Goal: Task Accomplishment & Management: Complete application form

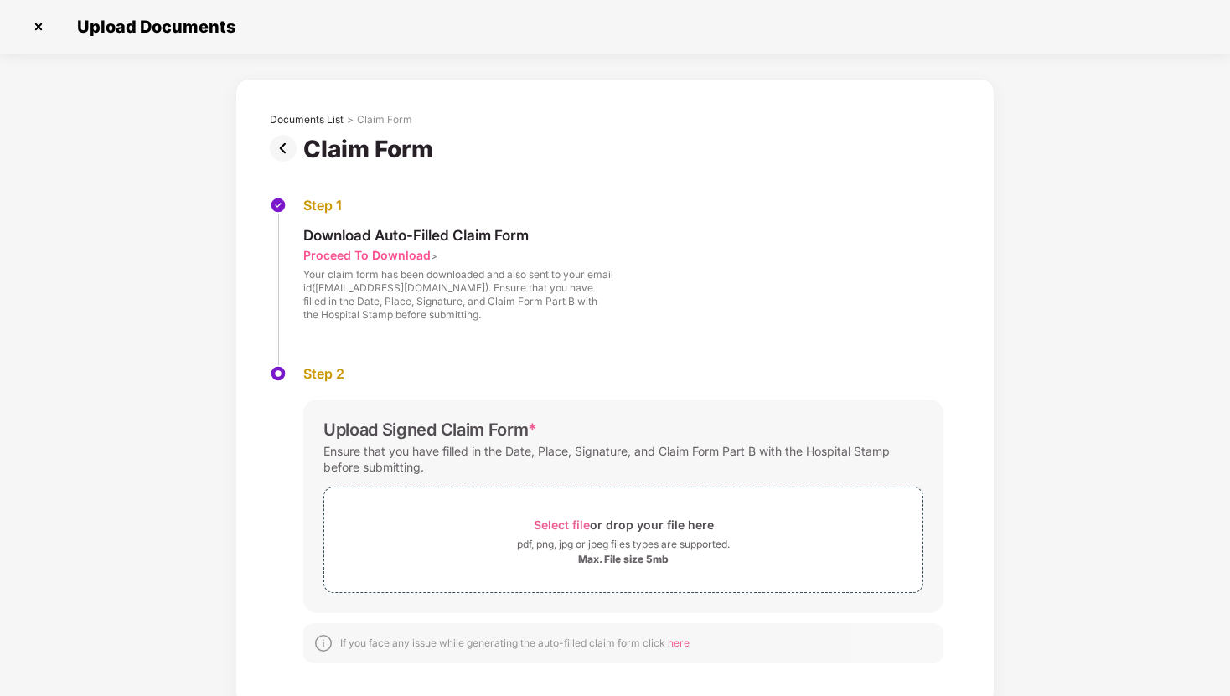
scroll to position [10, 0]
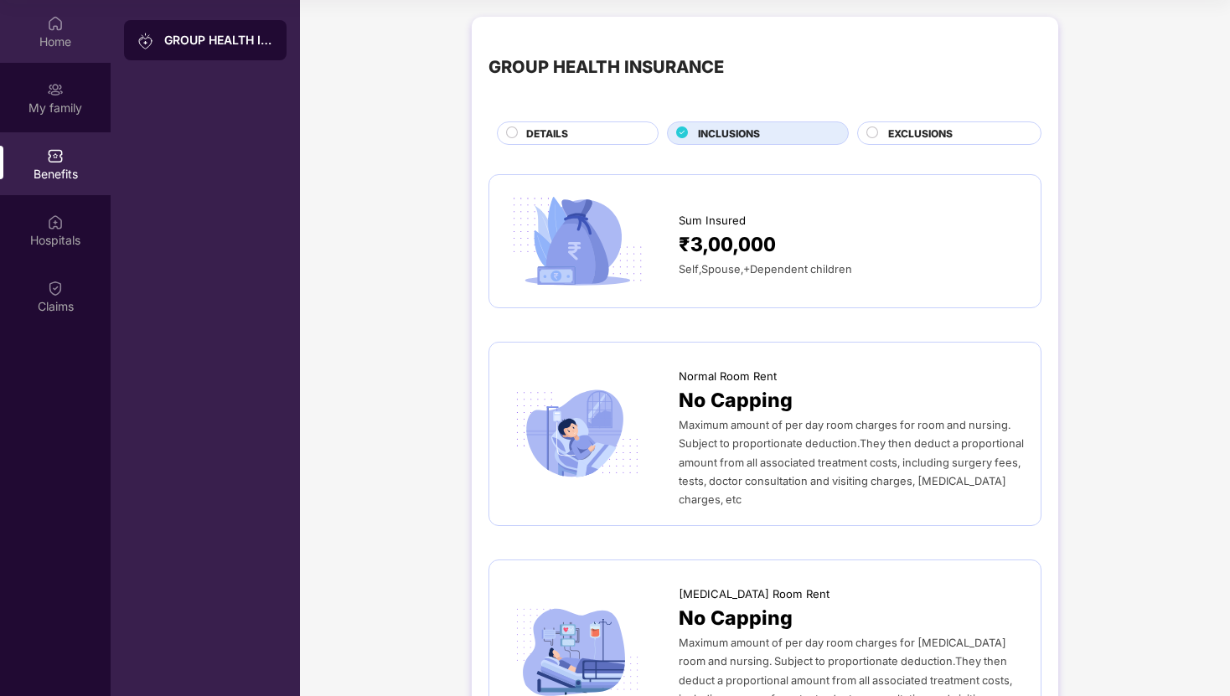
click at [71, 21] on div "Home" at bounding box center [55, 31] width 111 height 63
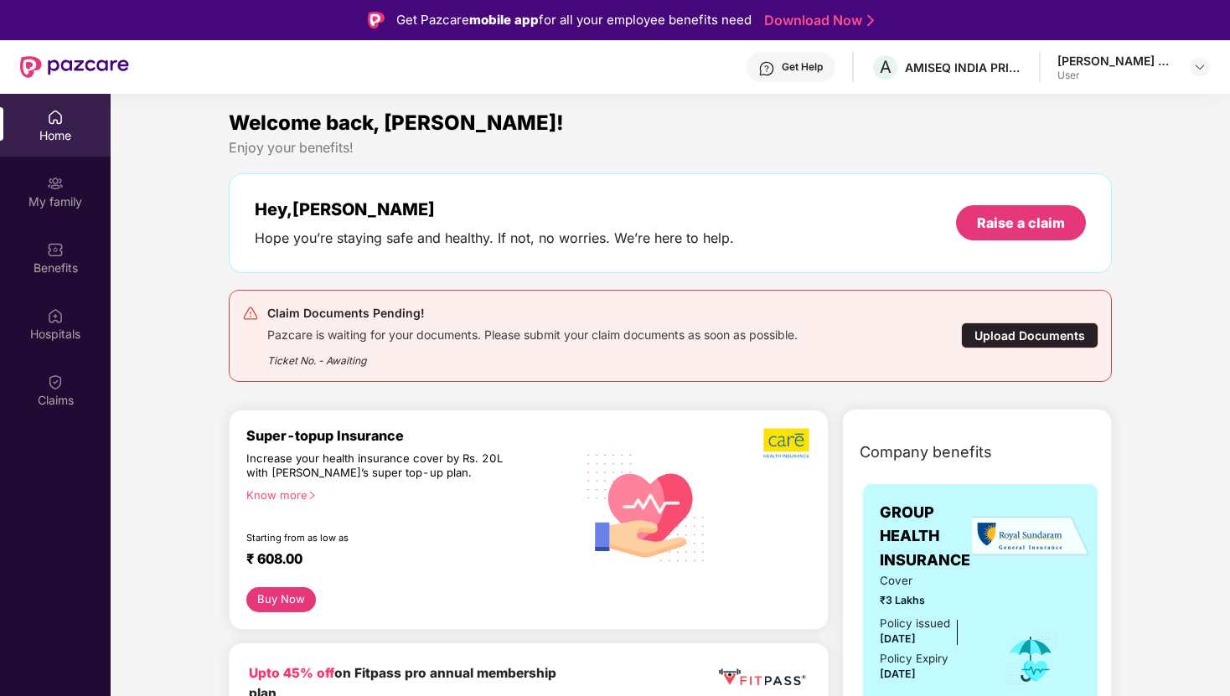
click at [807, 73] on div "Get Help" at bounding box center [802, 66] width 41 height 13
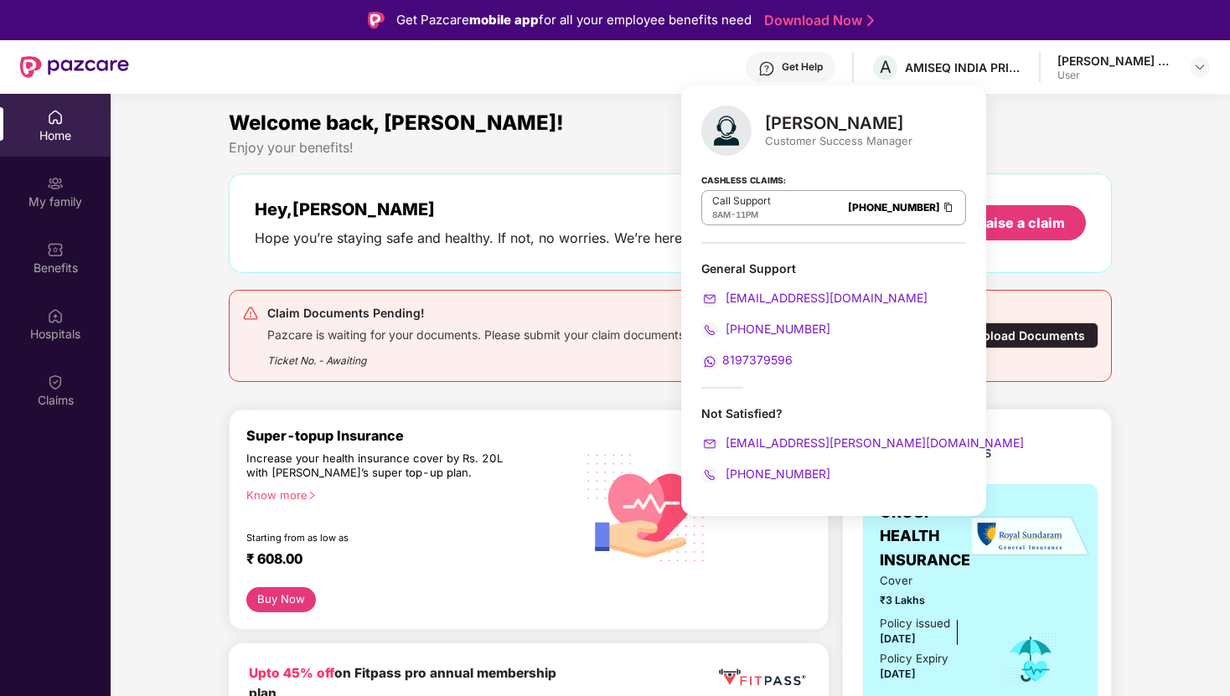
click at [823, 68] on div "Get Help" at bounding box center [802, 66] width 41 height 13
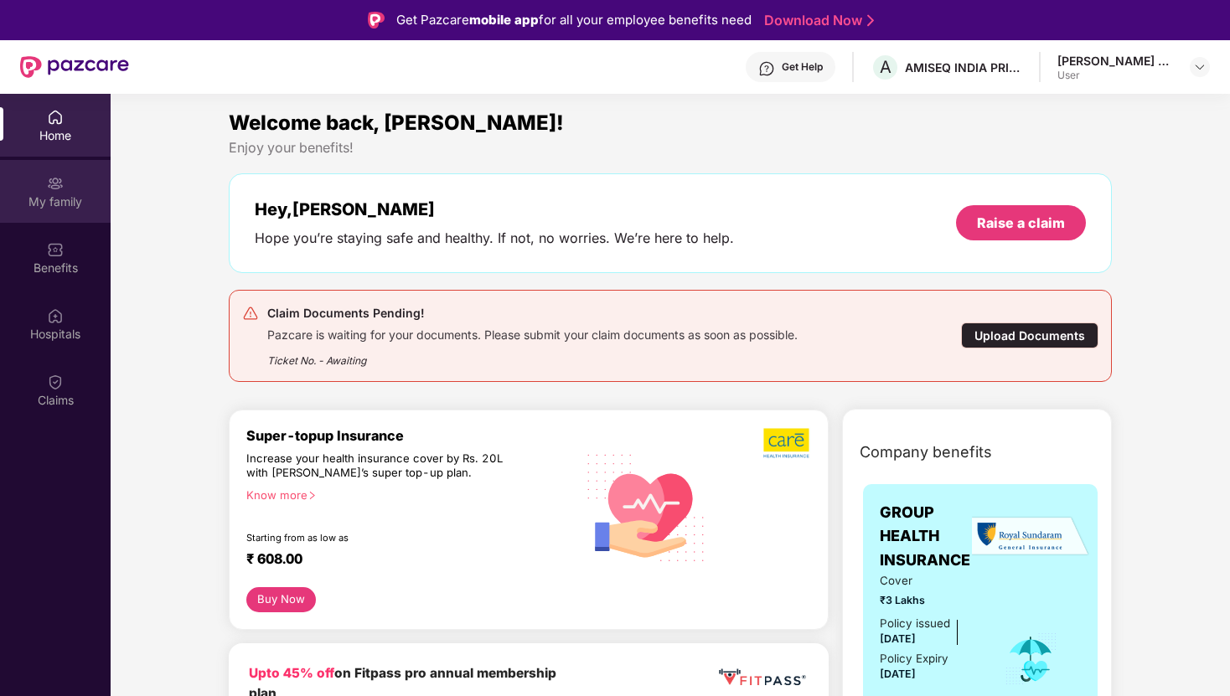
click at [37, 182] on div "My family" at bounding box center [55, 191] width 111 height 63
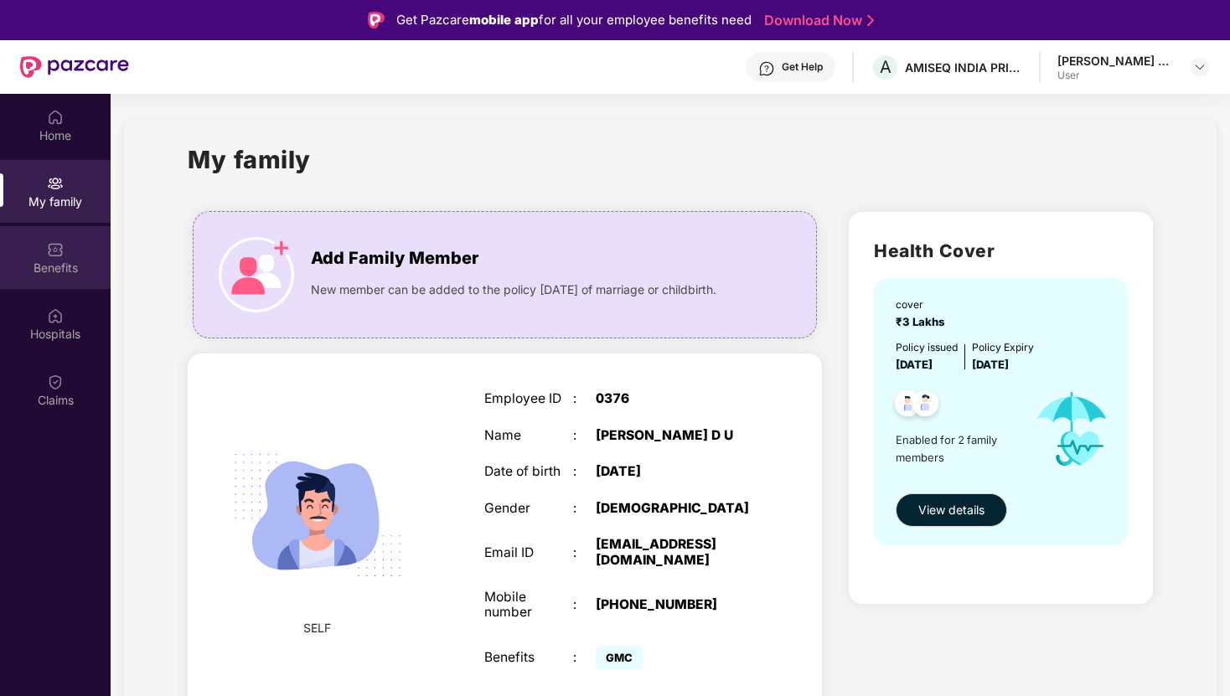
click at [62, 254] on img at bounding box center [55, 249] width 17 height 17
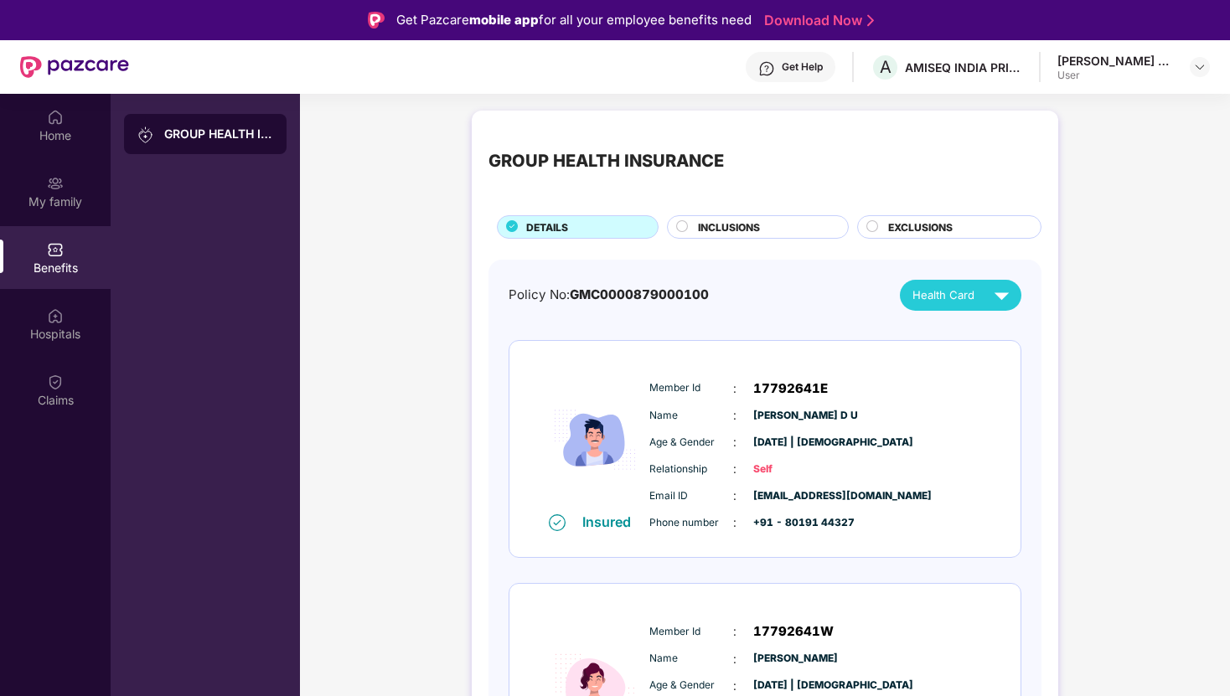
click at [718, 230] on span "INCLUSIONS" at bounding box center [729, 227] width 62 height 16
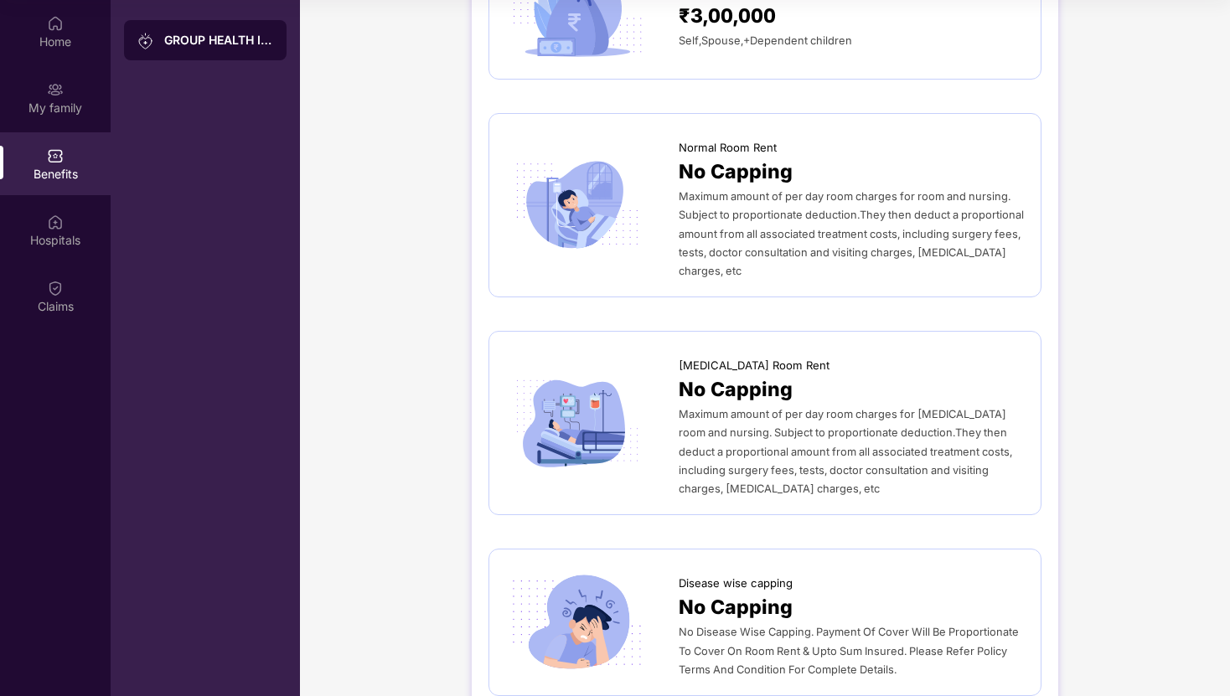
scroll to position [362, 0]
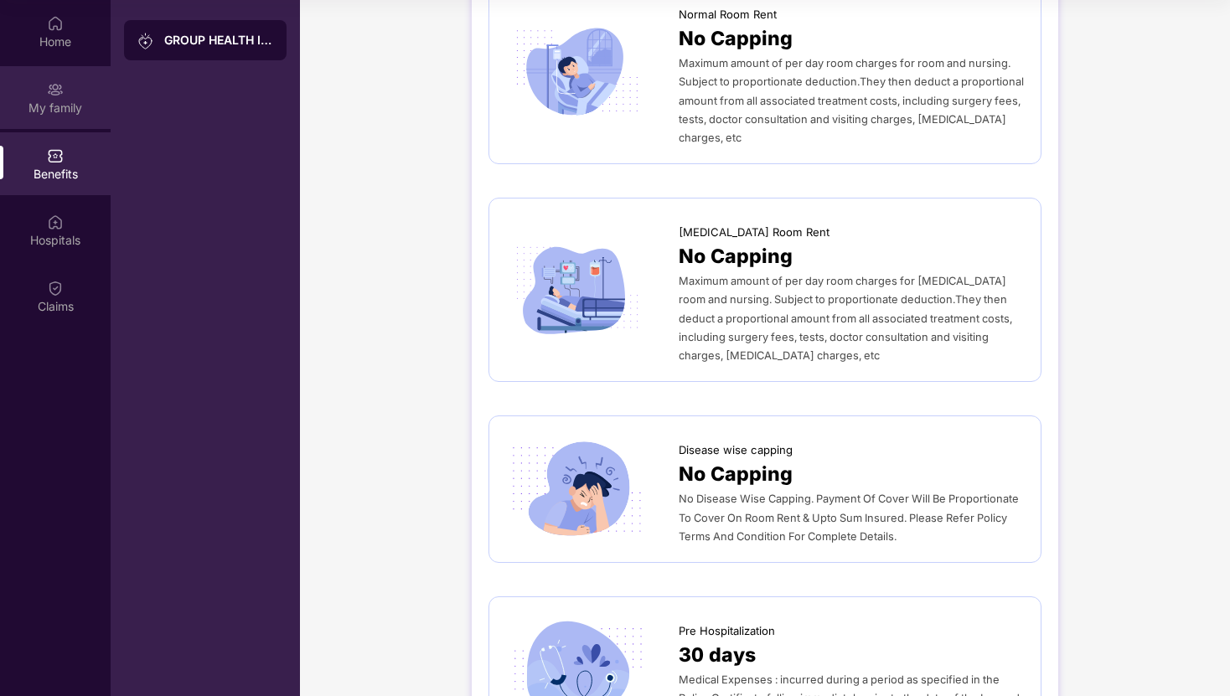
click at [40, 123] on div "My family" at bounding box center [55, 97] width 111 height 63
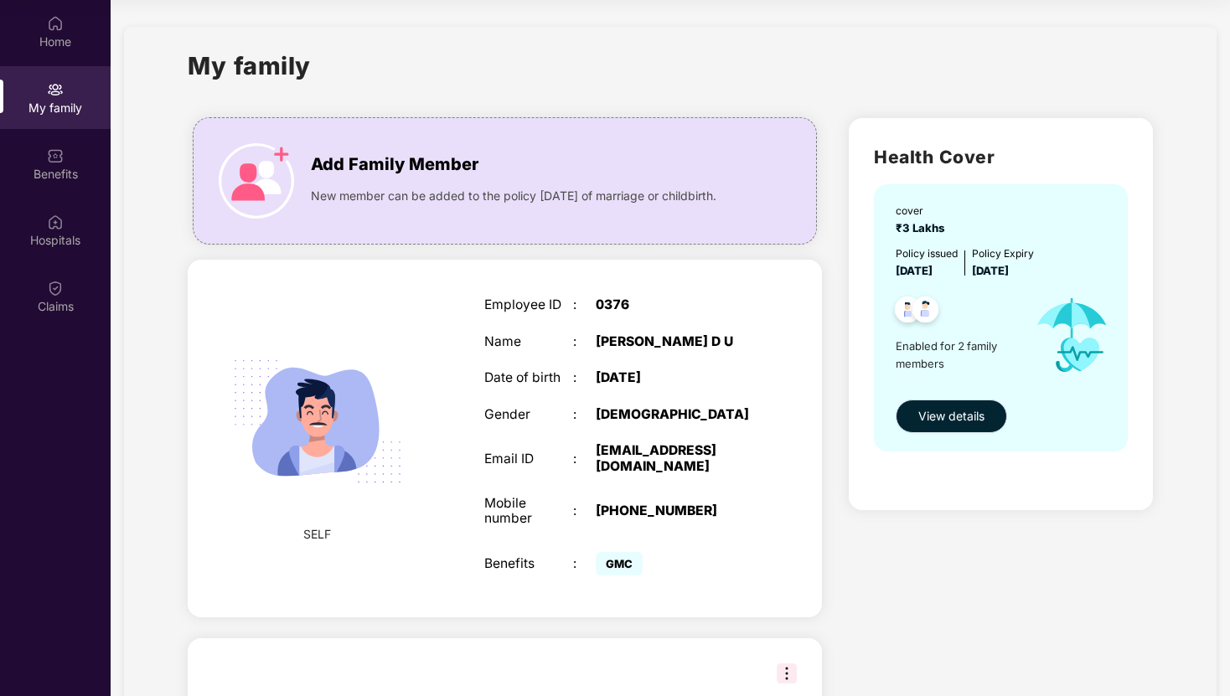
click at [942, 410] on span "View details" at bounding box center [951, 416] width 66 height 18
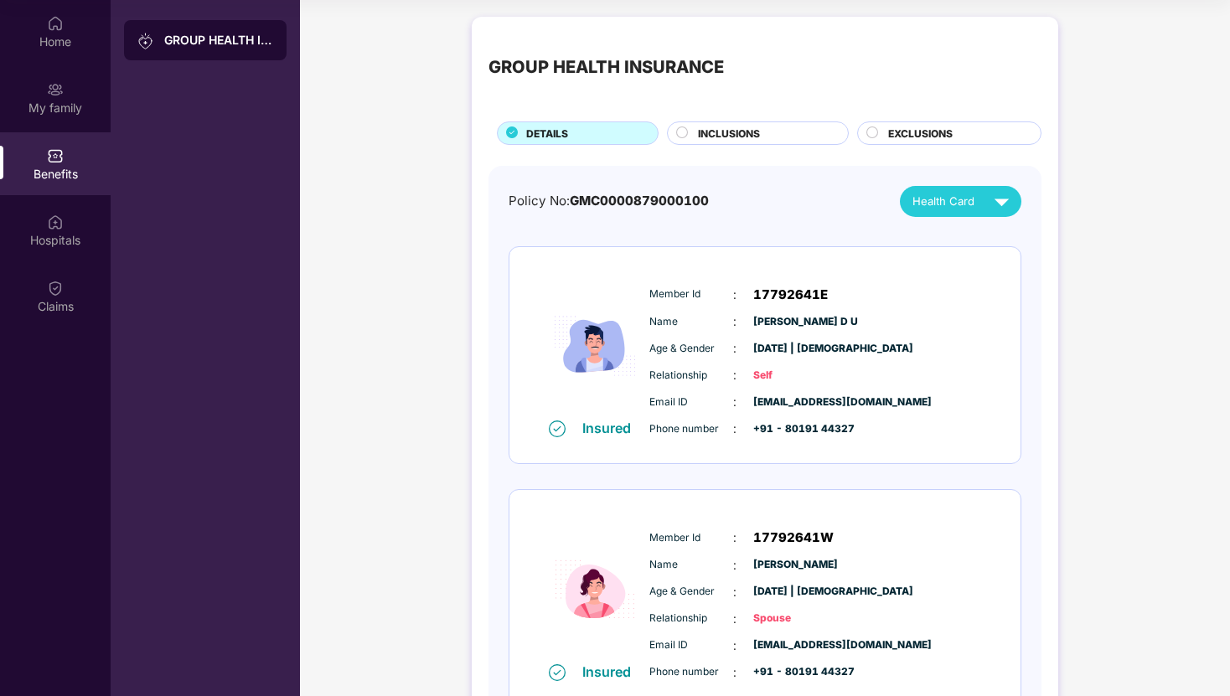
click at [777, 132] on div "INCLUSIONS" at bounding box center [764, 135] width 150 height 18
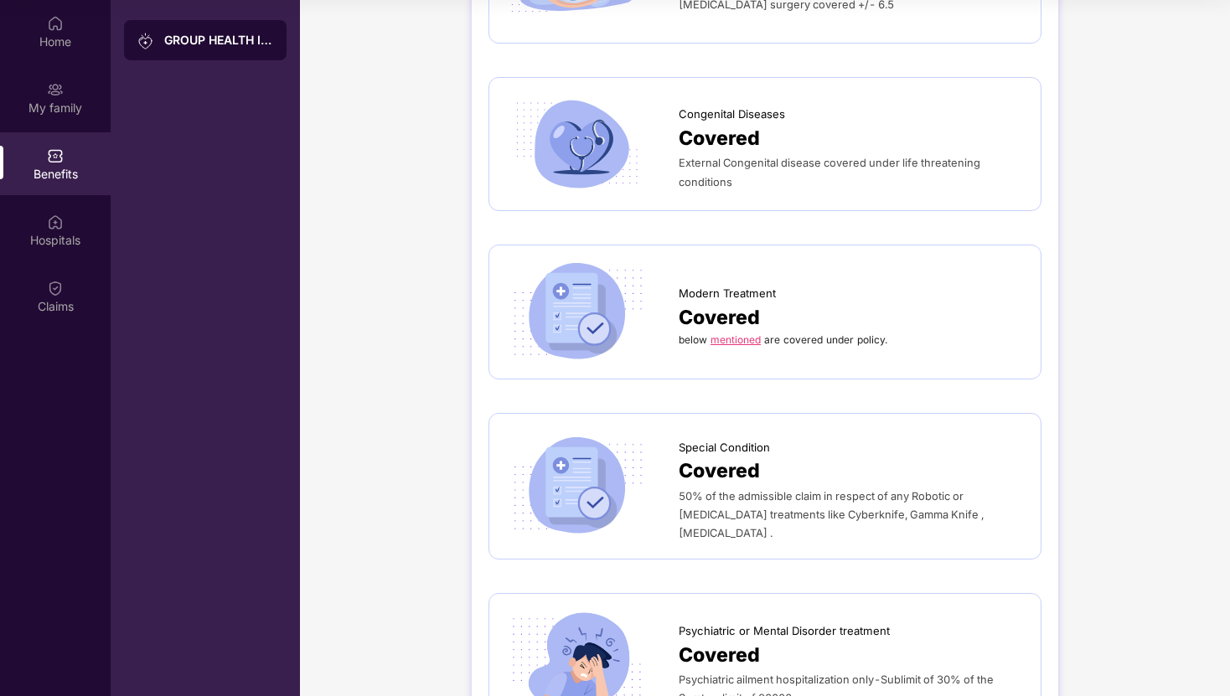
scroll to position [2675, 0]
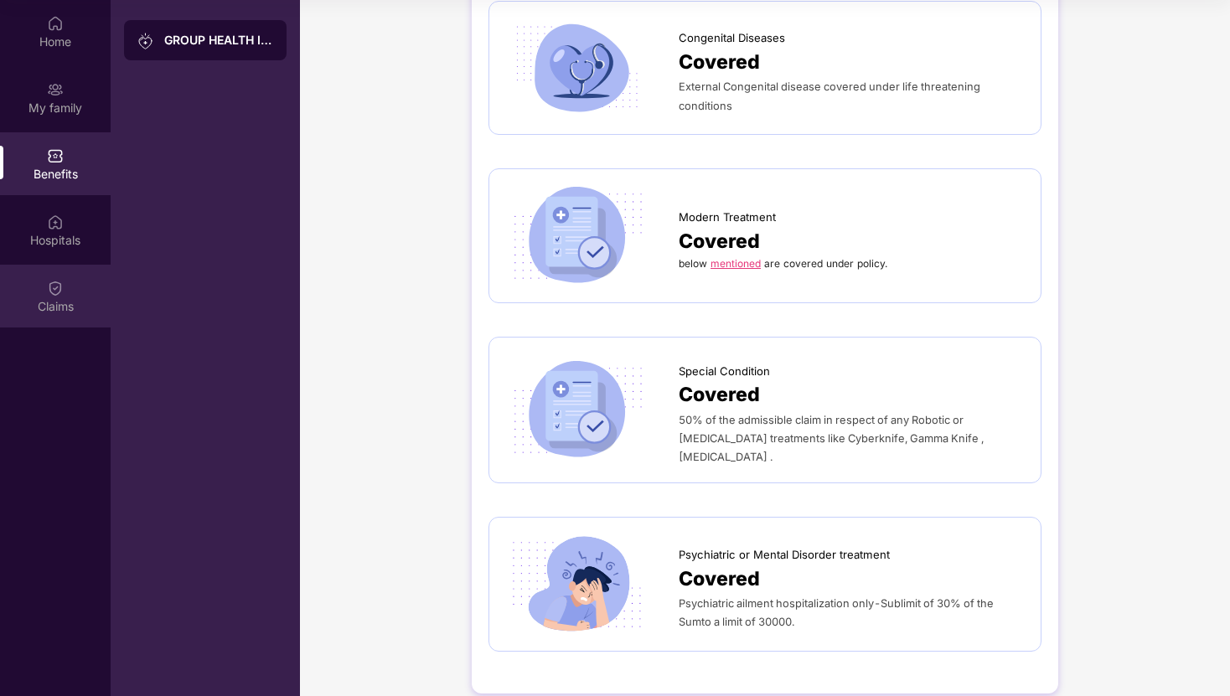
click at [44, 302] on div "Claims" at bounding box center [55, 306] width 111 height 17
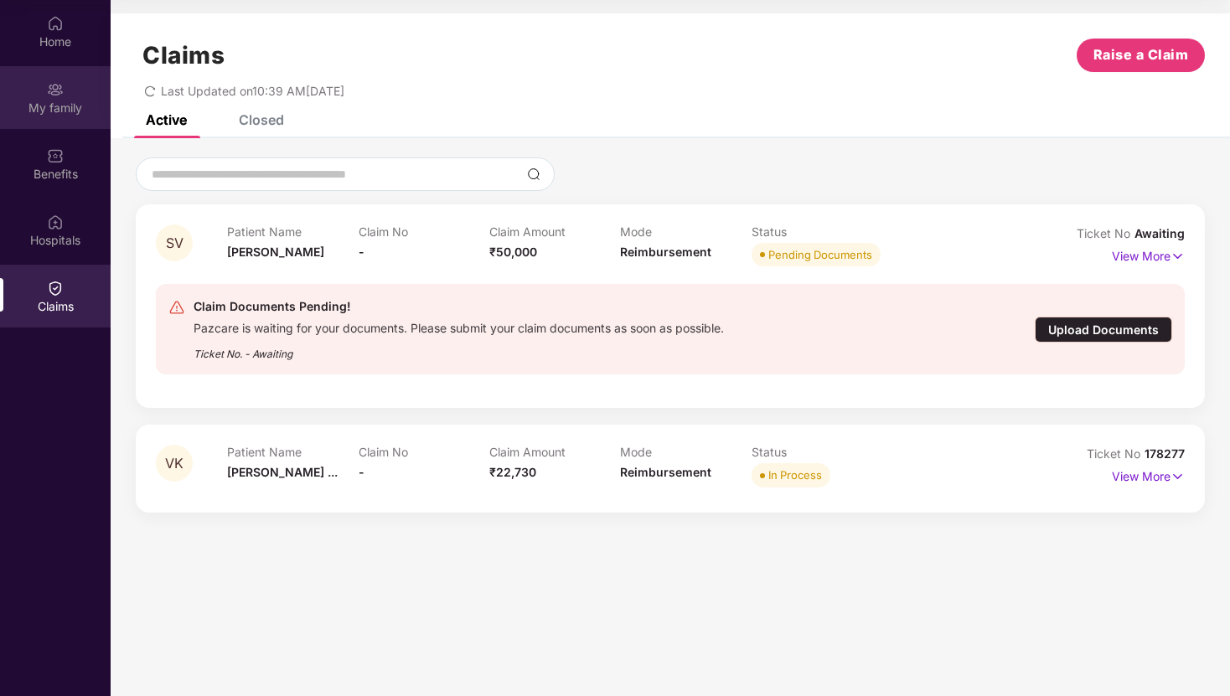
click at [46, 101] on div "My family" at bounding box center [55, 108] width 111 height 17
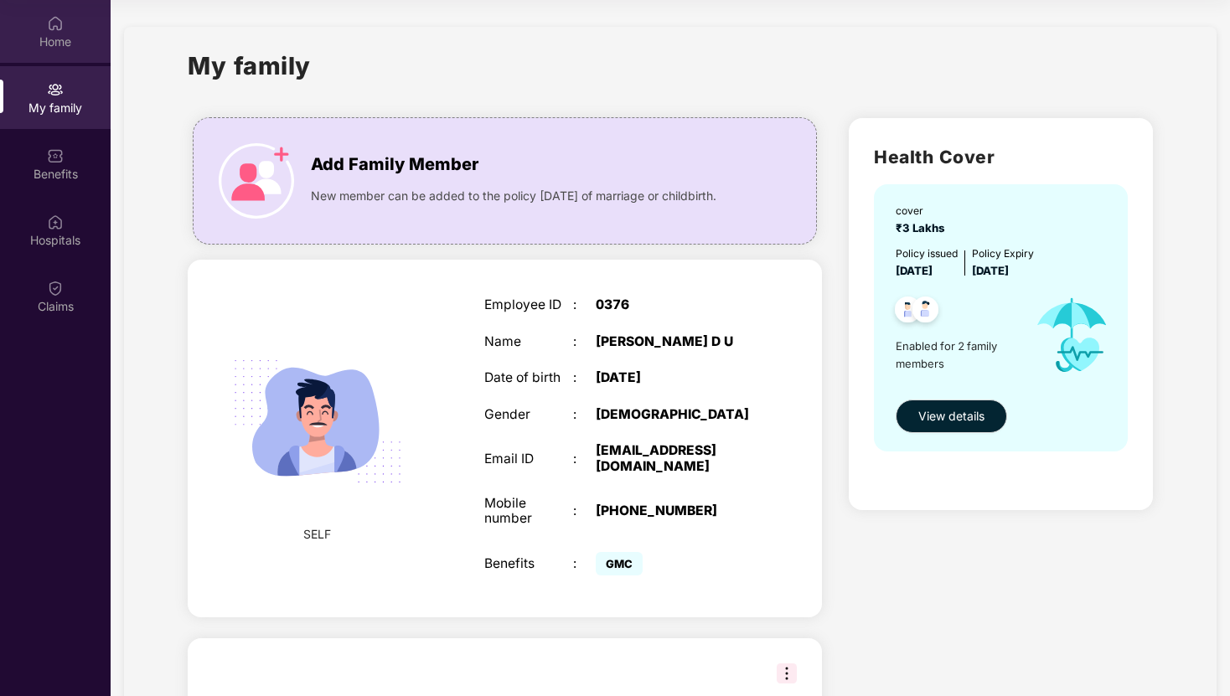
click at [49, 12] on div "Home" at bounding box center [55, 31] width 111 height 63
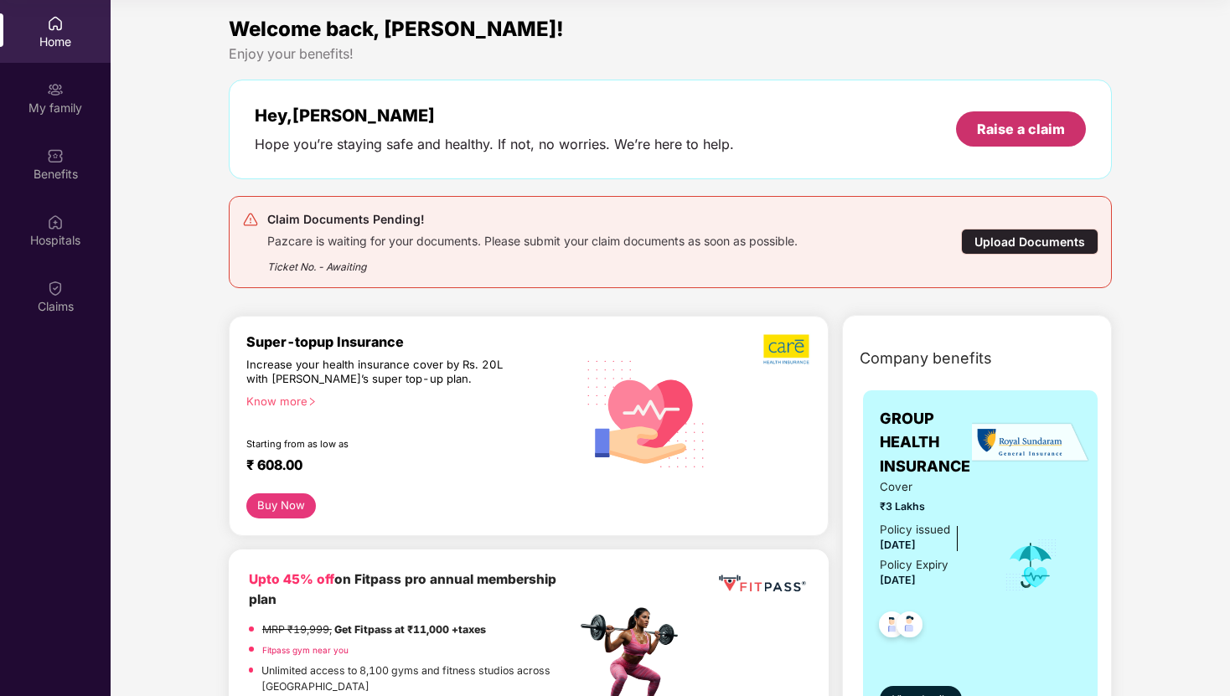
click at [998, 119] on div "Raise a claim" at bounding box center [1021, 128] width 130 height 35
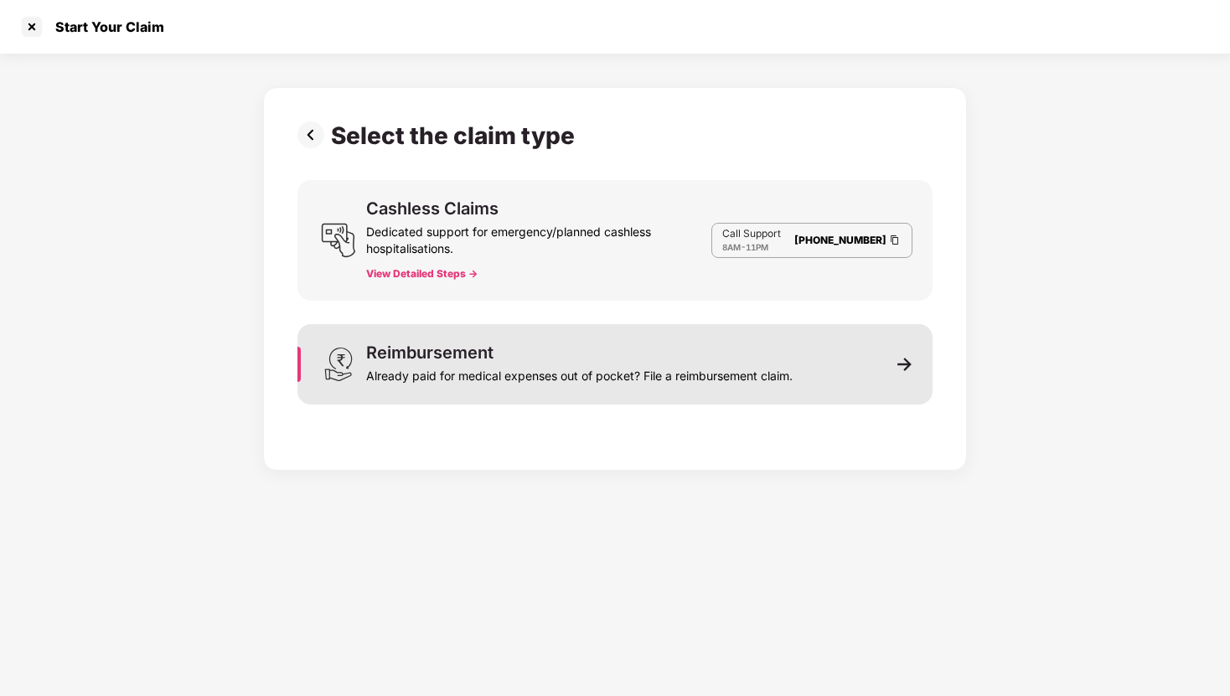
click at [712, 348] on div "Reimbursement Already paid for medical expenses out of pocket? File a reimburse…" at bounding box center [579, 364] width 426 height 40
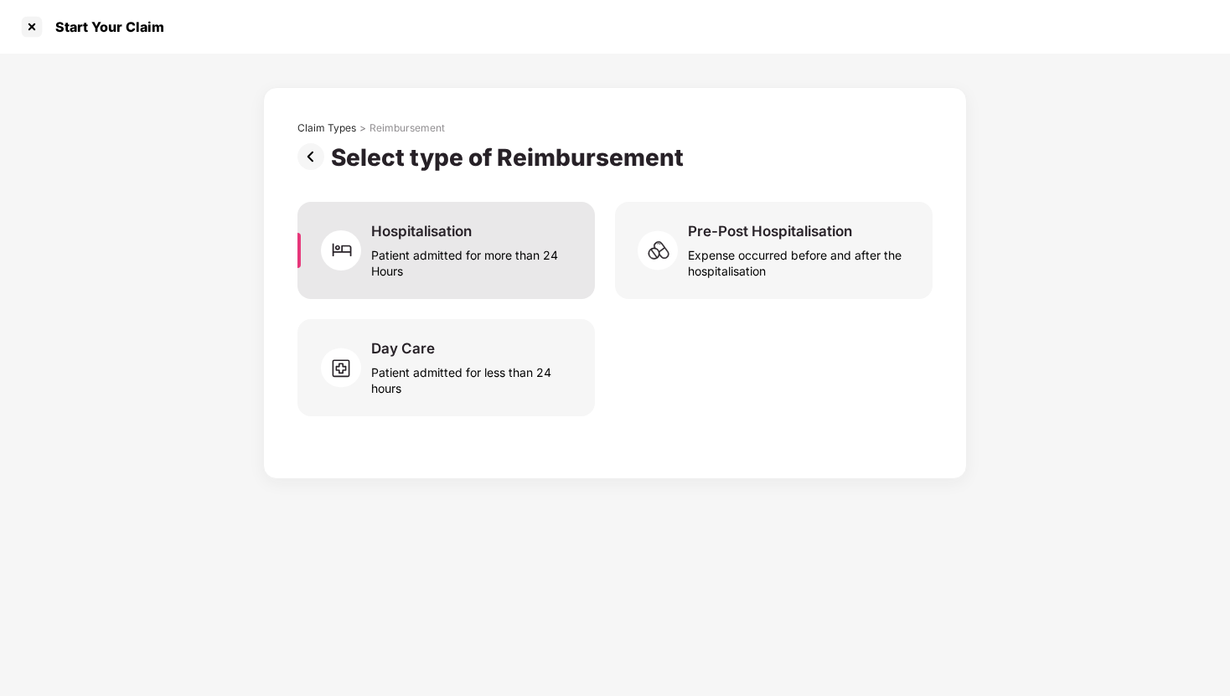
click at [431, 239] on div "Hospitalisation" at bounding box center [421, 231] width 101 height 18
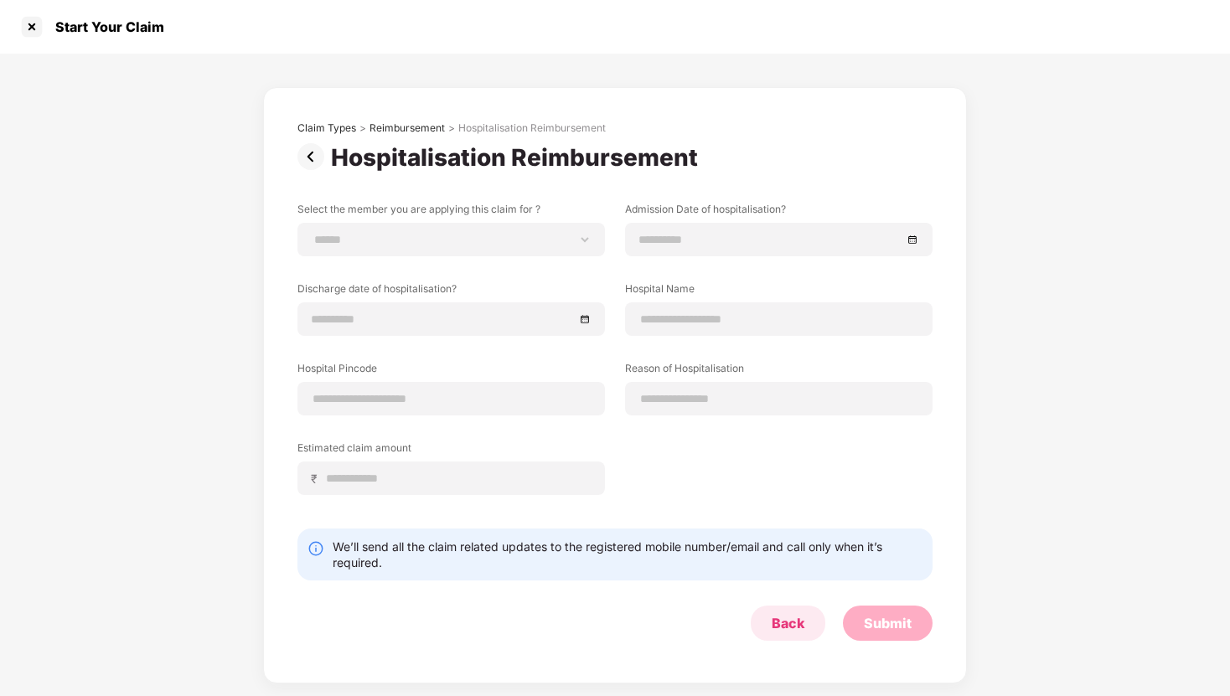
click at [801, 619] on div "Back" at bounding box center [788, 623] width 33 height 18
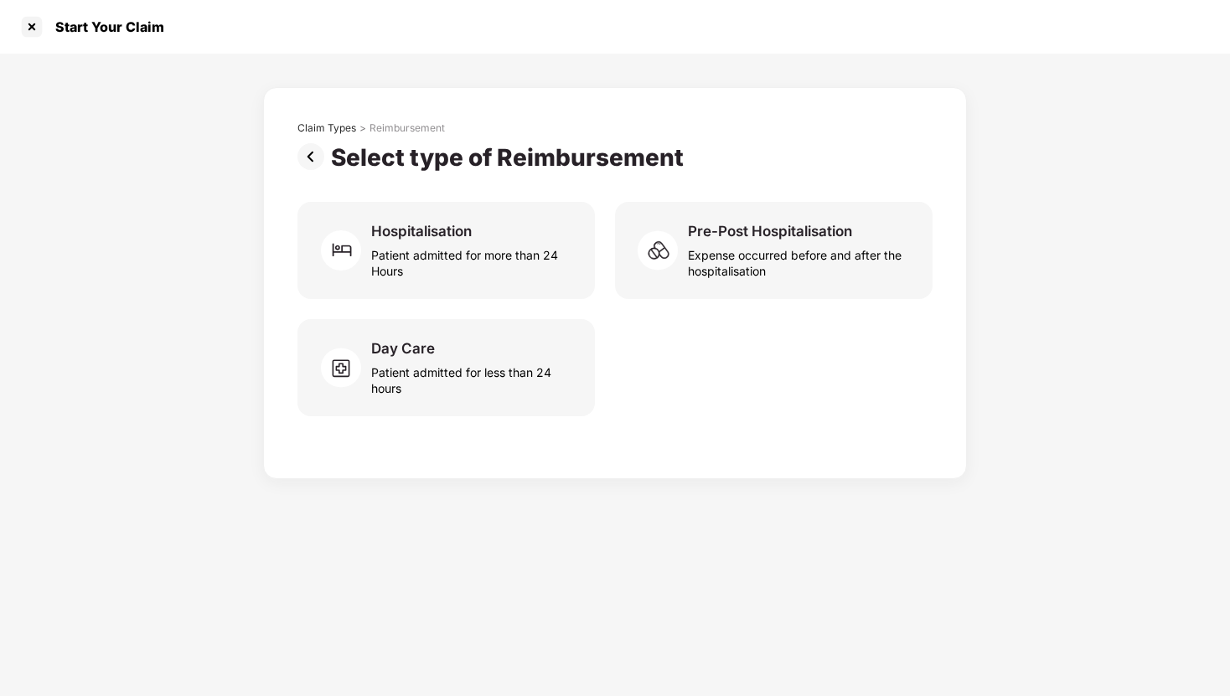
click at [312, 163] on img at bounding box center [314, 156] width 34 height 27
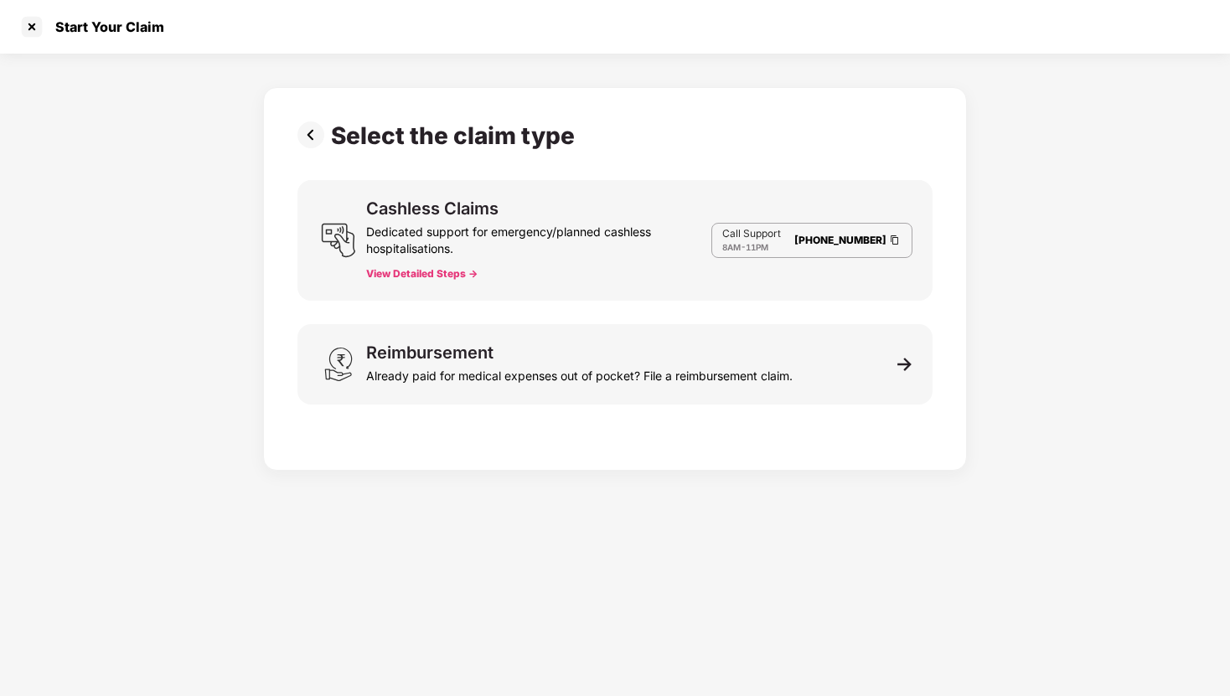
click at [307, 135] on img at bounding box center [314, 134] width 34 height 27
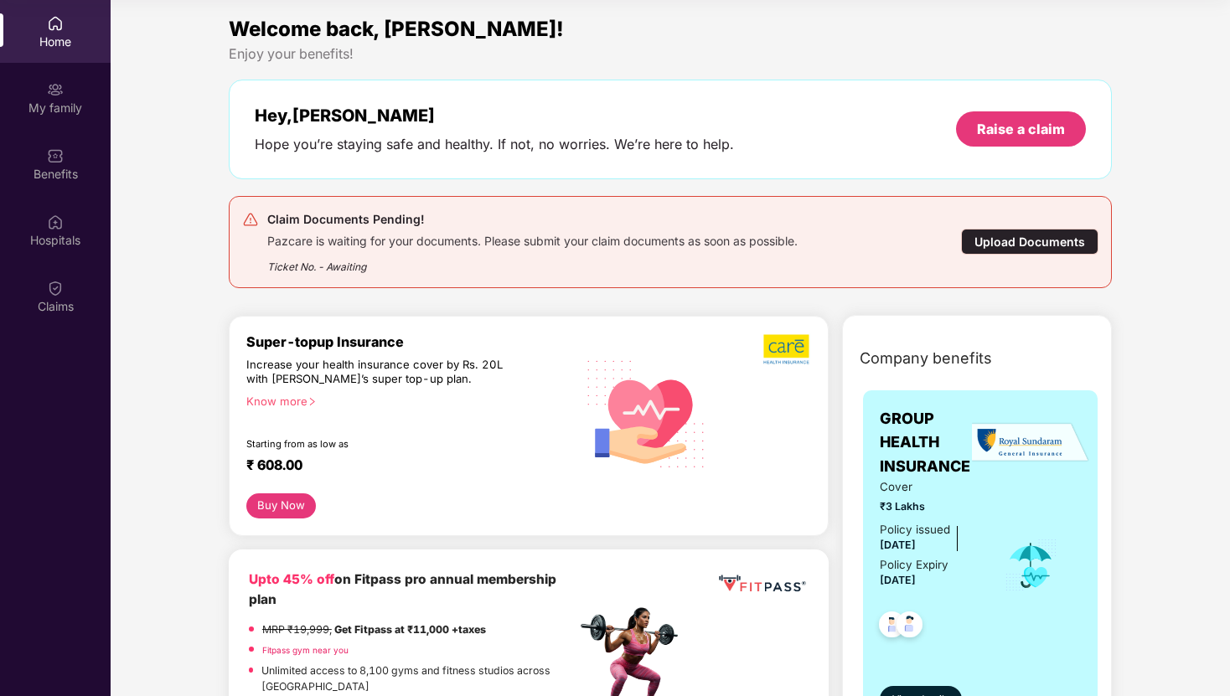
click at [410, 25] on span "Welcome back, [PERSON_NAME]!" at bounding box center [396, 29] width 335 height 24
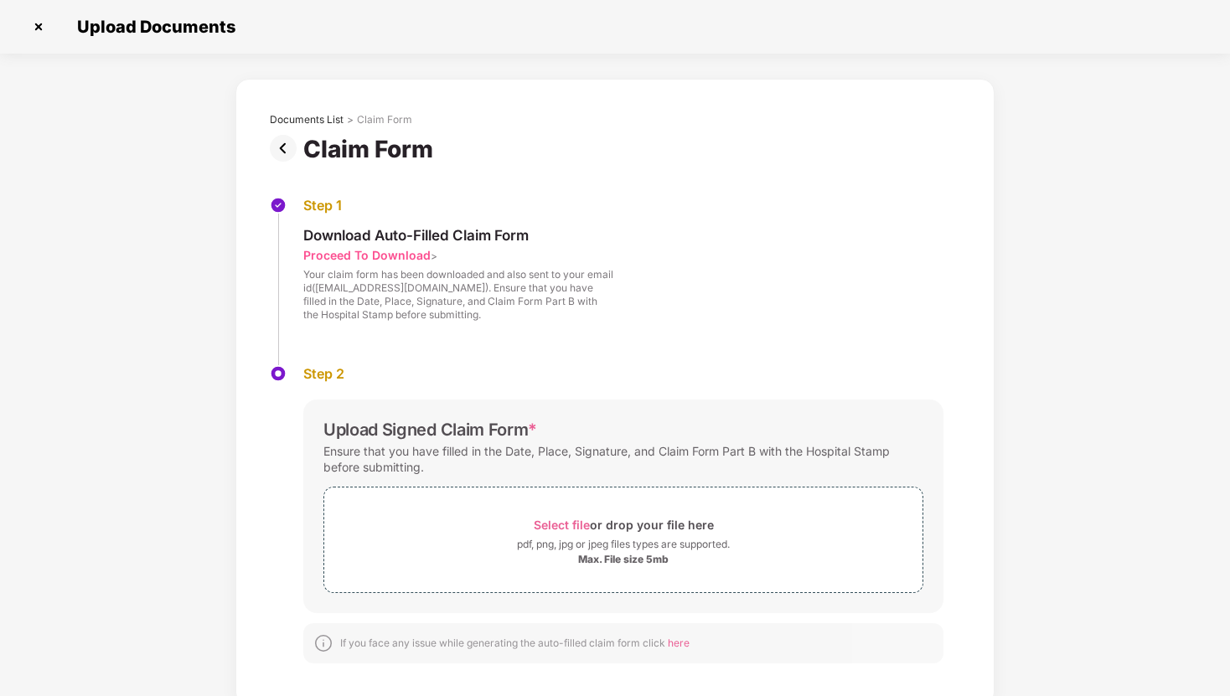
scroll to position [10, 0]
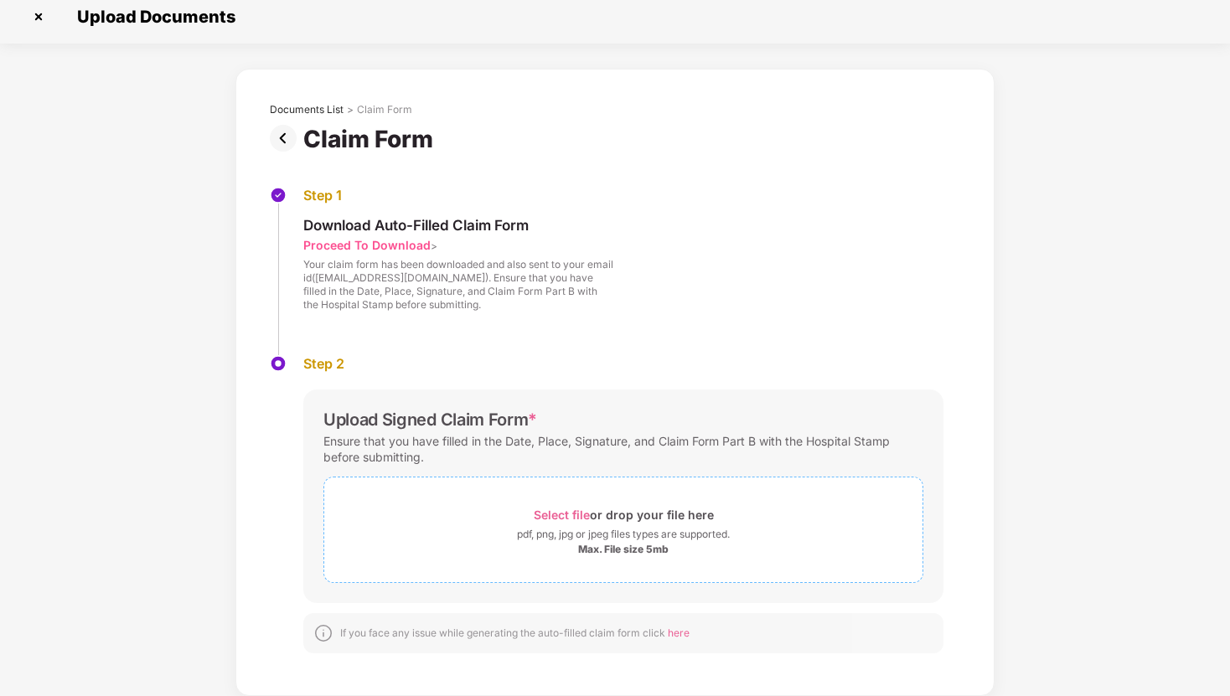
click at [565, 509] on span "Select file" at bounding box center [562, 515] width 56 height 14
click at [558, 514] on span "Select file" at bounding box center [562, 515] width 56 height 14
click at [563, 509] on span "Select file" at bounding box center [562, 515] width 56 height 14
click at [590, 512] on div "Select file or drop your file here" at bounding box center [624, 514] width 180 height 23
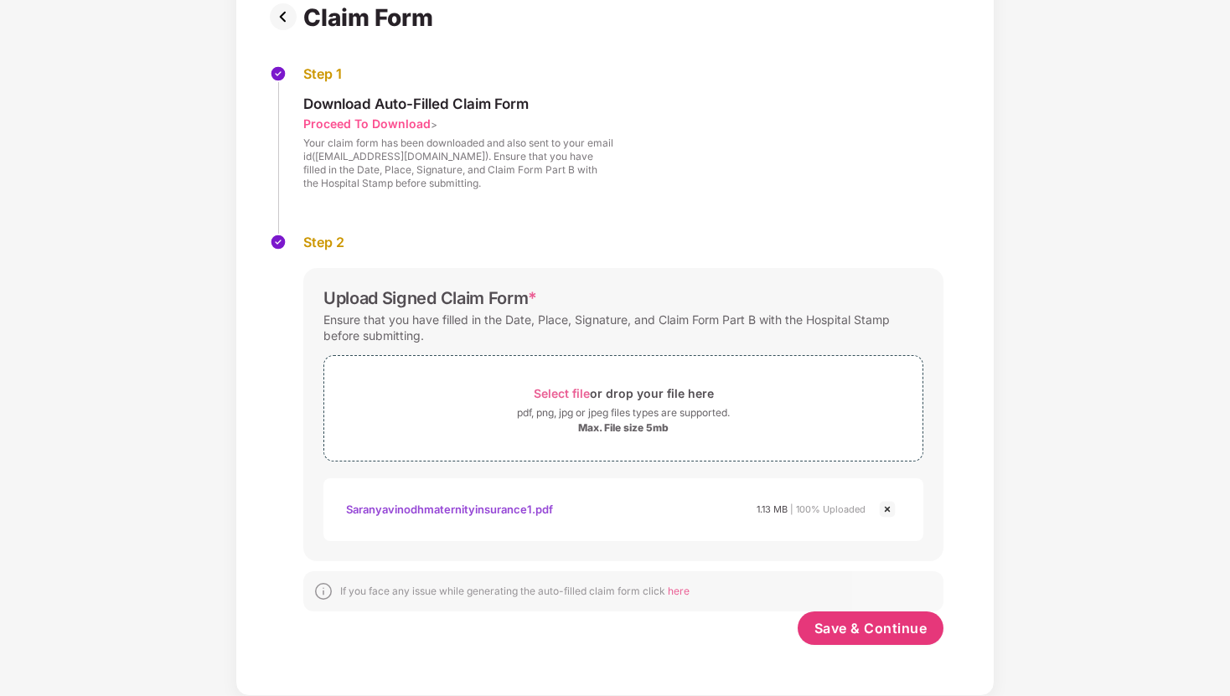
scroll to position [132, 0]
click at [847, 622] on span "Save & Continue" at bounding box center [870, 628] width 113 height 18
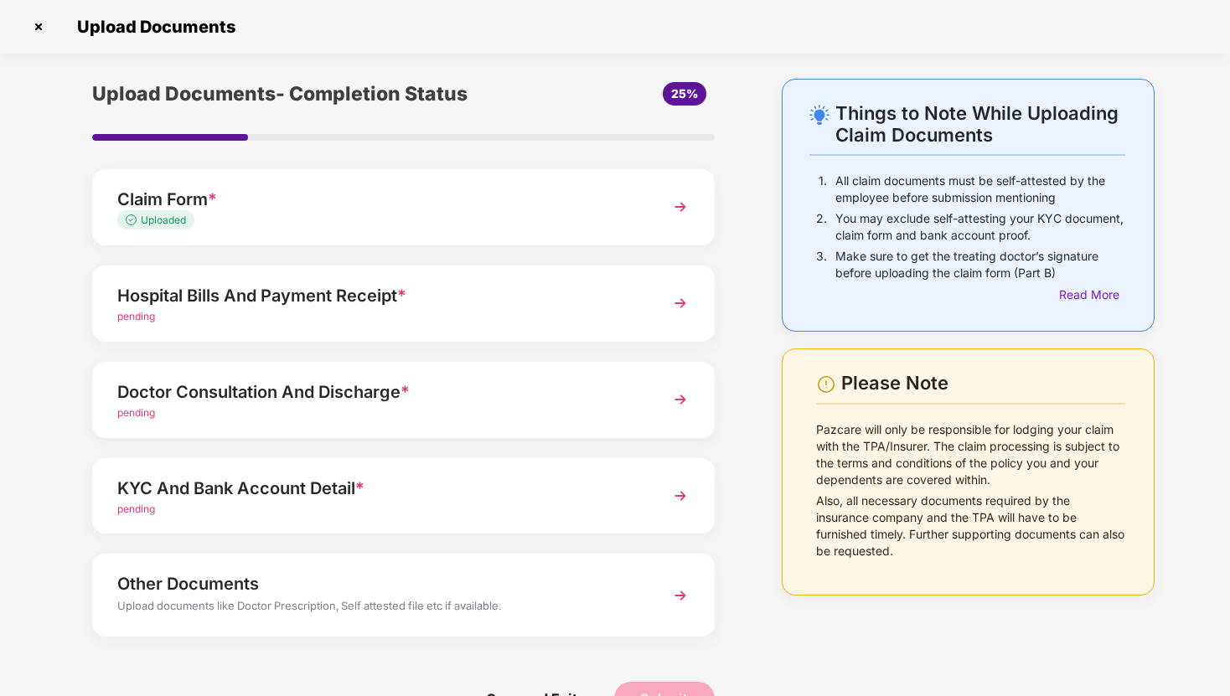
click at [673, 304] on img at bounding box center [680, 303] width 30 height 30
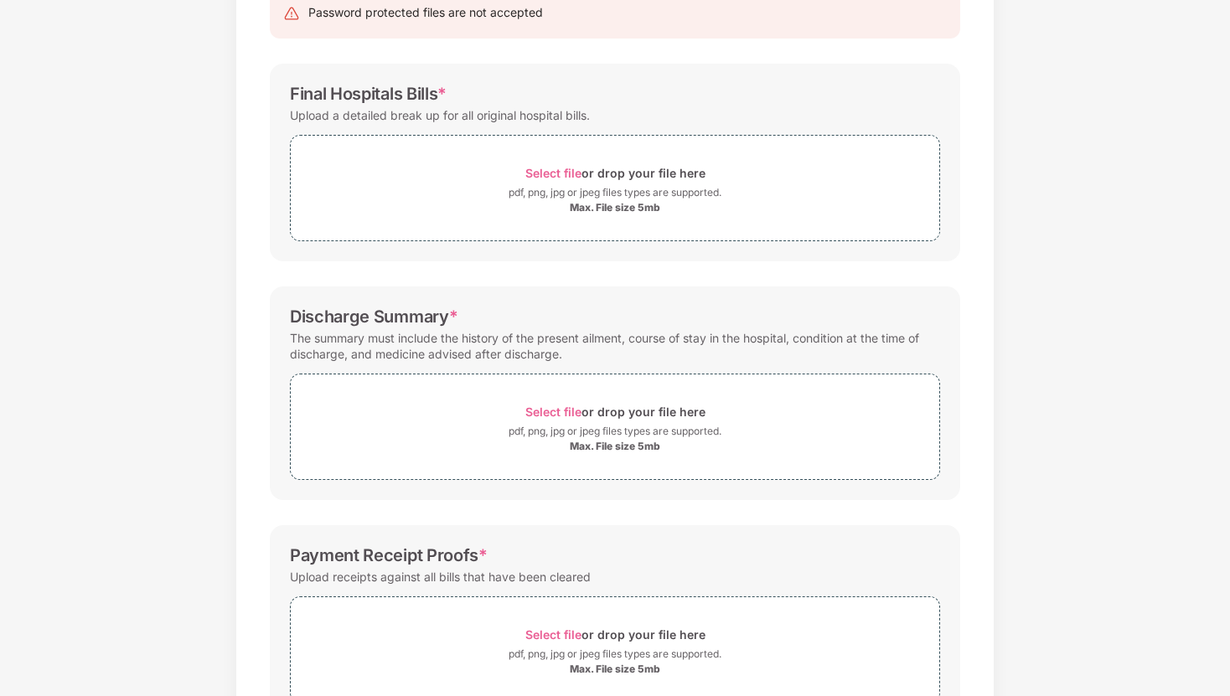
scroll to position [195, 0]
click at [548, 171] on span "Select file" at bounding box center [553, 171] width 56 height 14
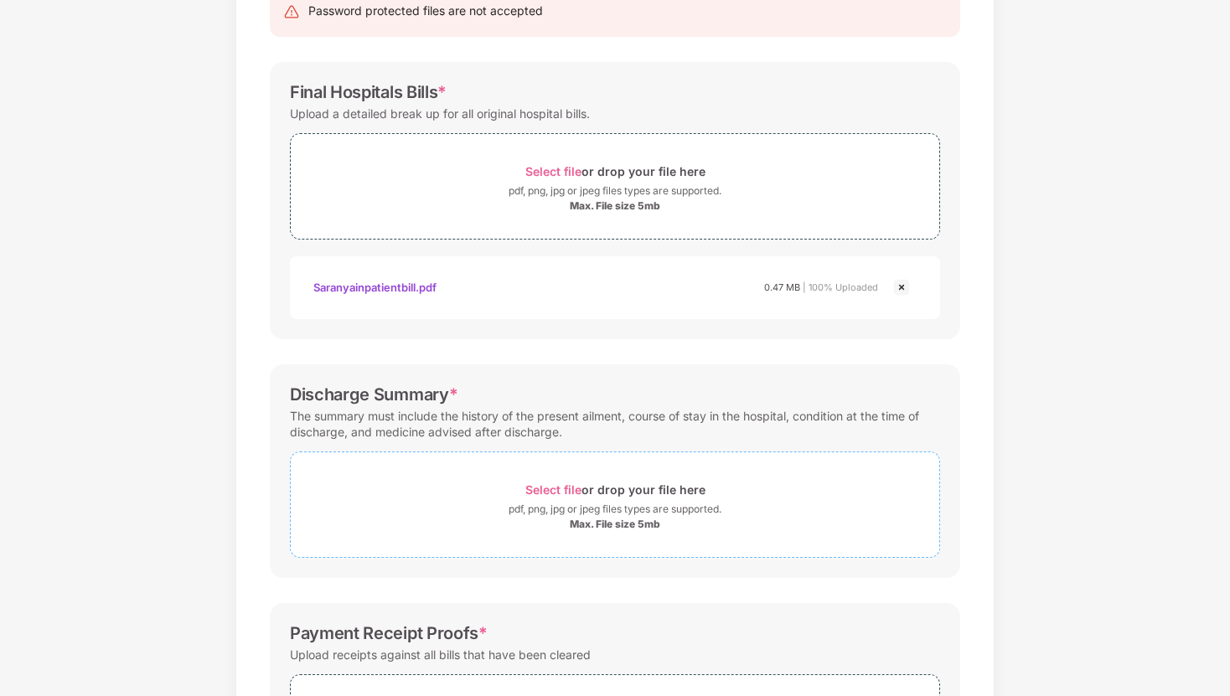
click at [551, 488] on span "Select file" at bounding box center [553, 490] width 56 height 14
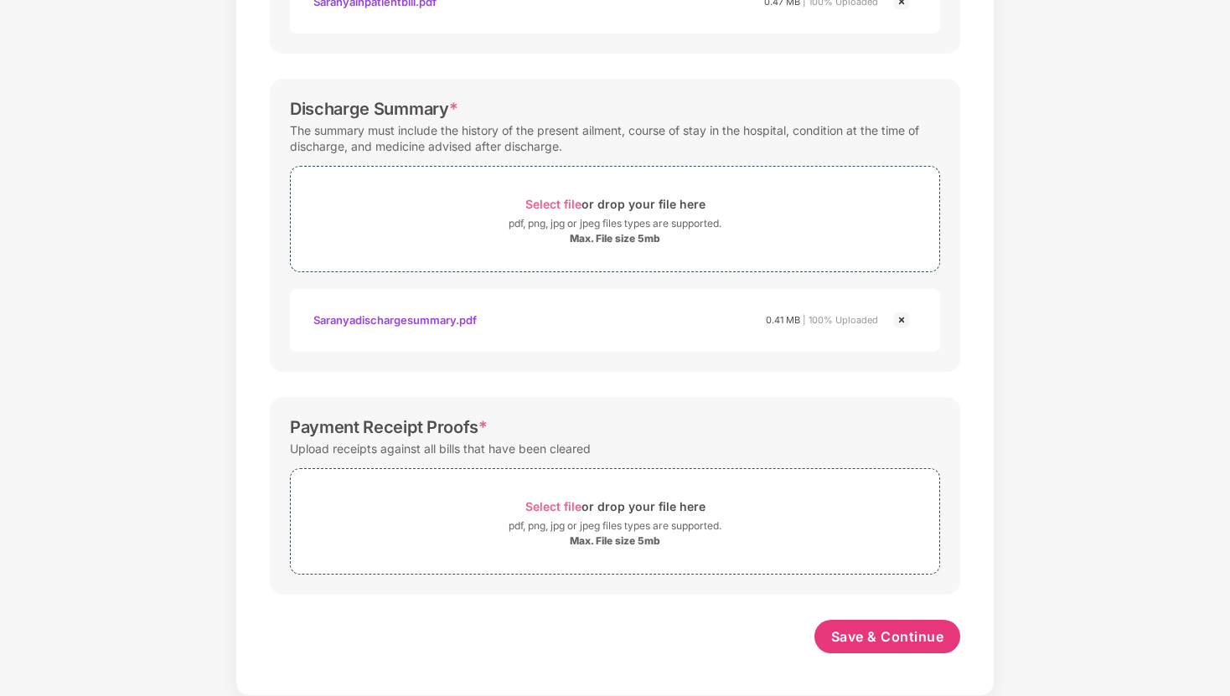
scroll to position [481, 0]
click at [564, 504] on span "Select file" at bounding box center [553, 506] width 56 height 14
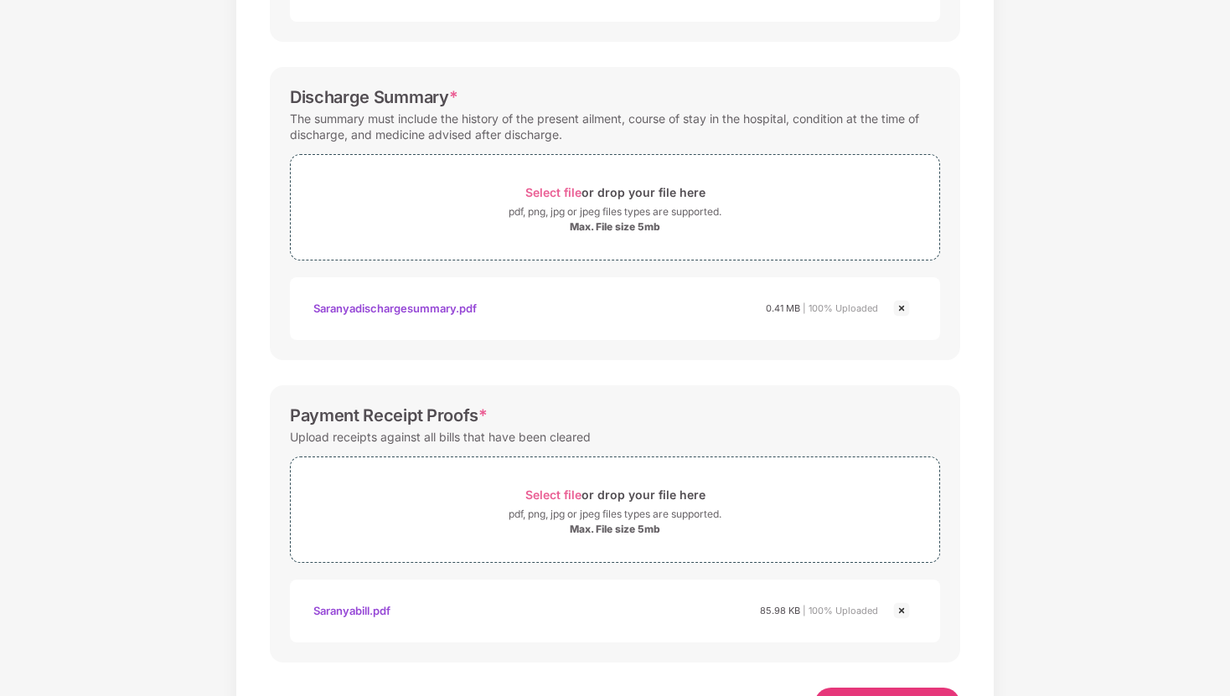
scroll to position [560, 0]
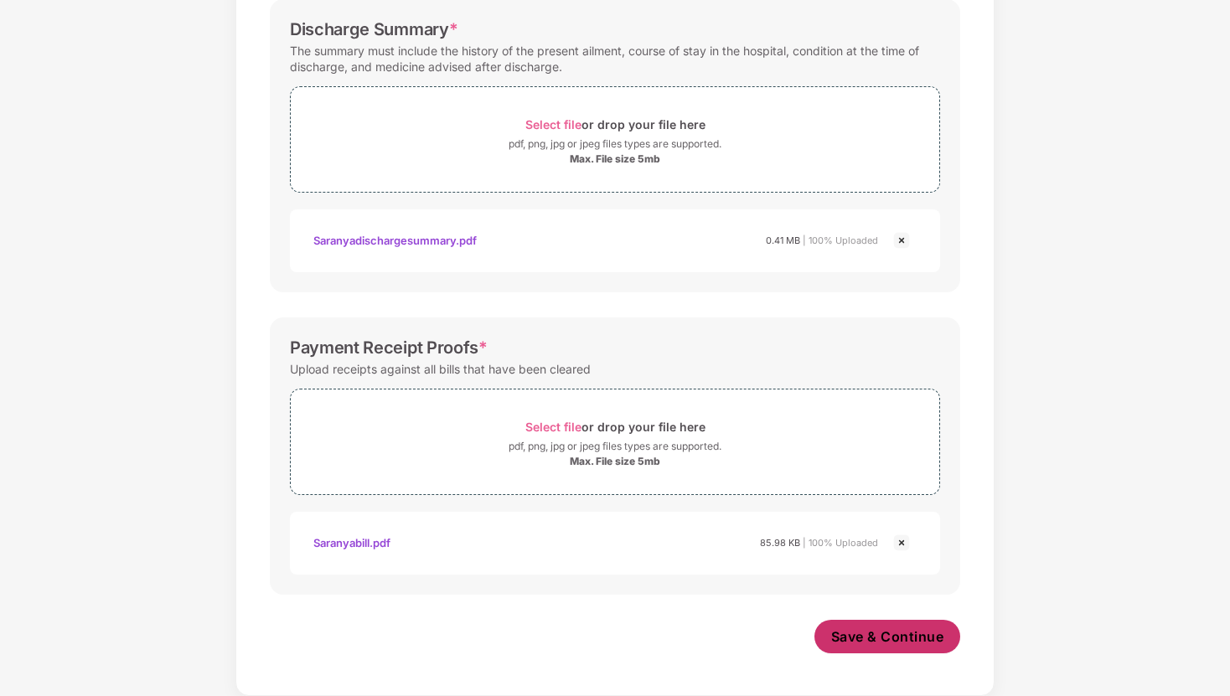
click at [880, 631] on span "Save & Continue" at bounding box center [887, 636] width 113 height 18
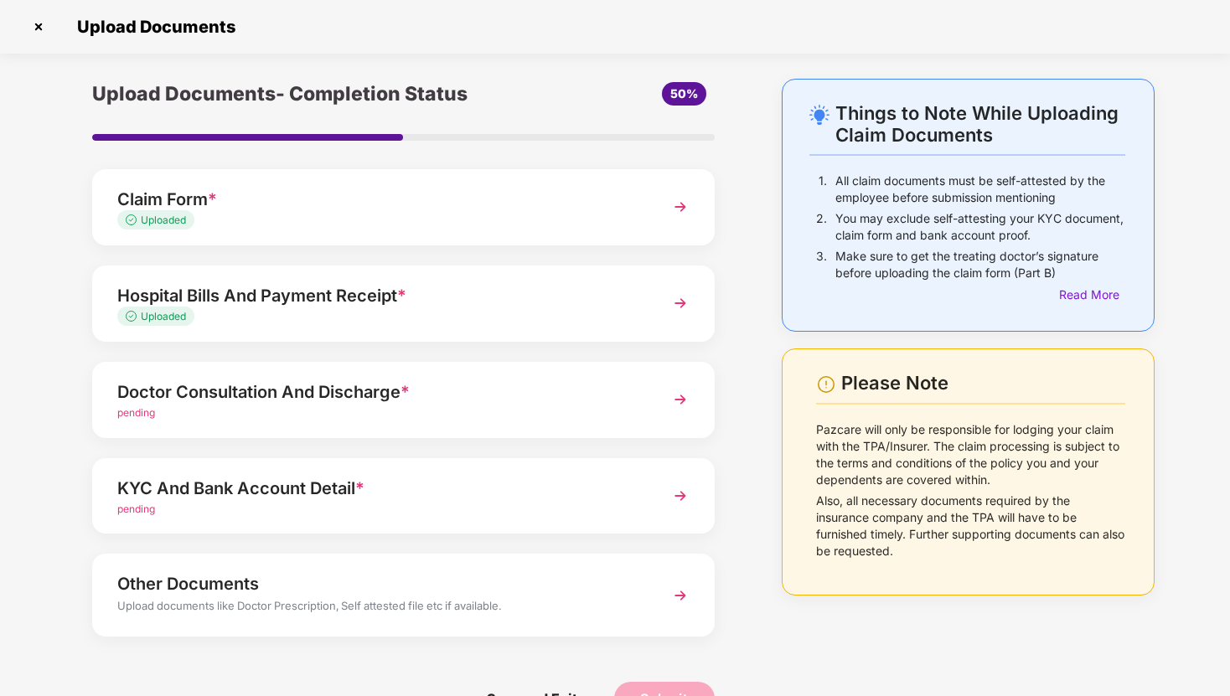
click at [673, 395] on img at bounding box center [680, 400] width 30 height 30
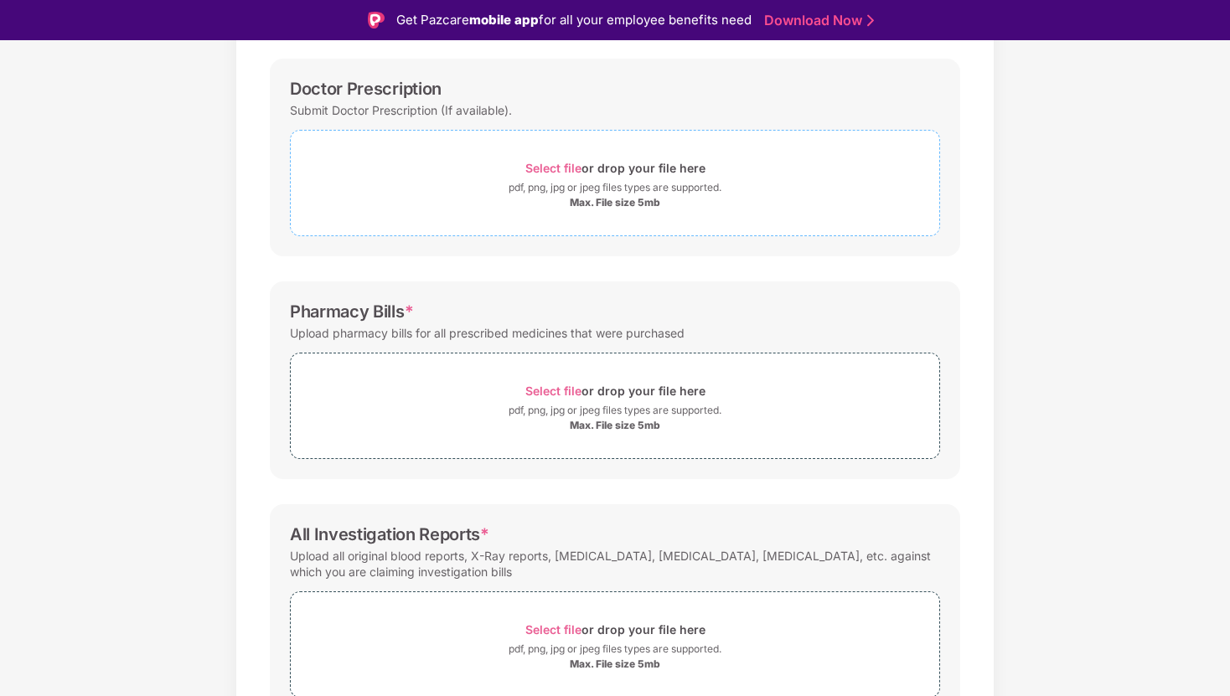
scroll to position [268, 0]
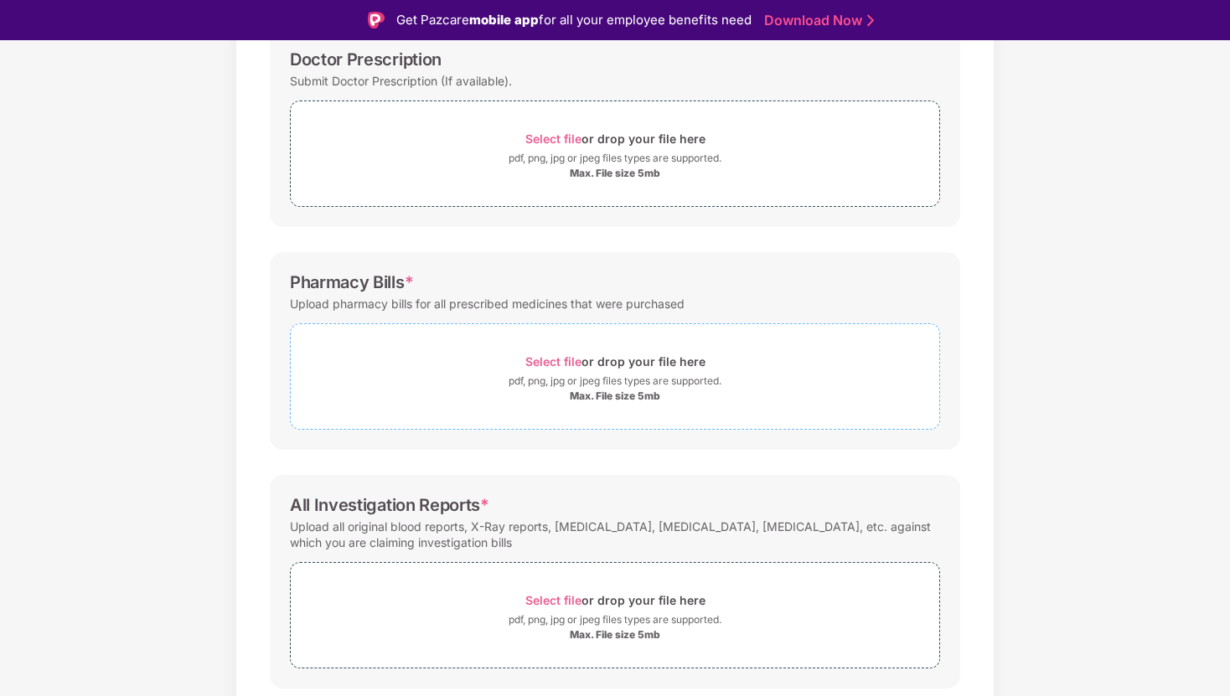
click at [552, 364] on span "Select file" at bounding box center [553, 361] width 56 height 14
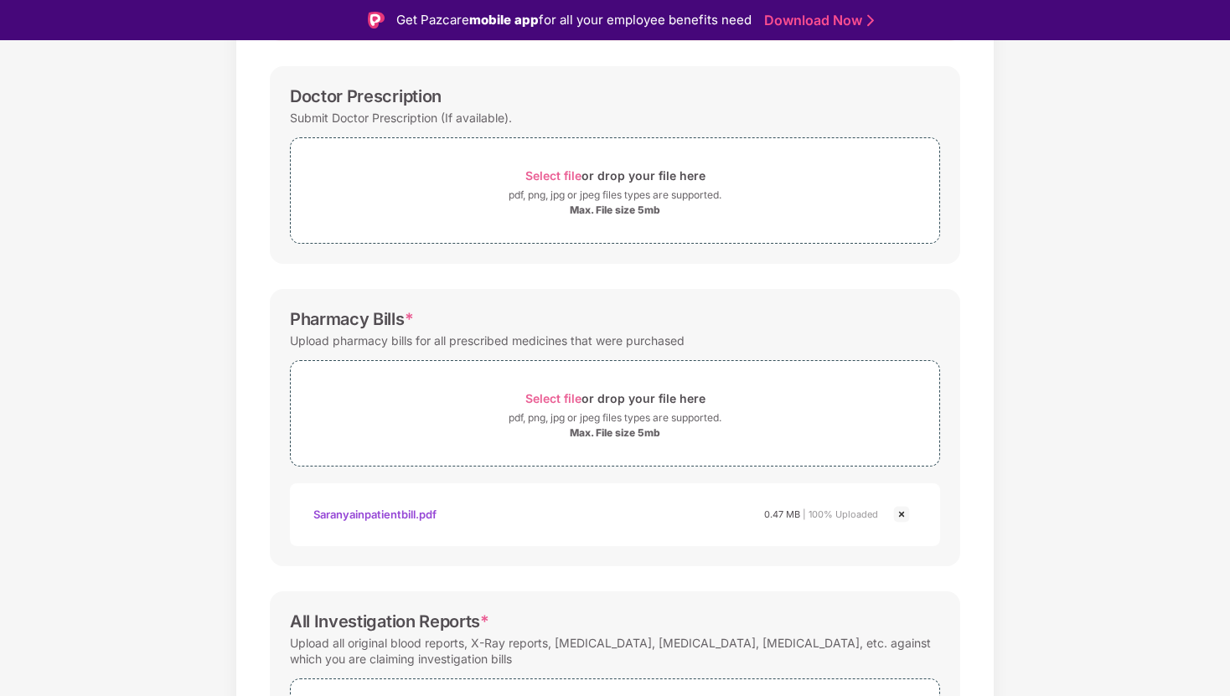
scroll to position [401, 0]
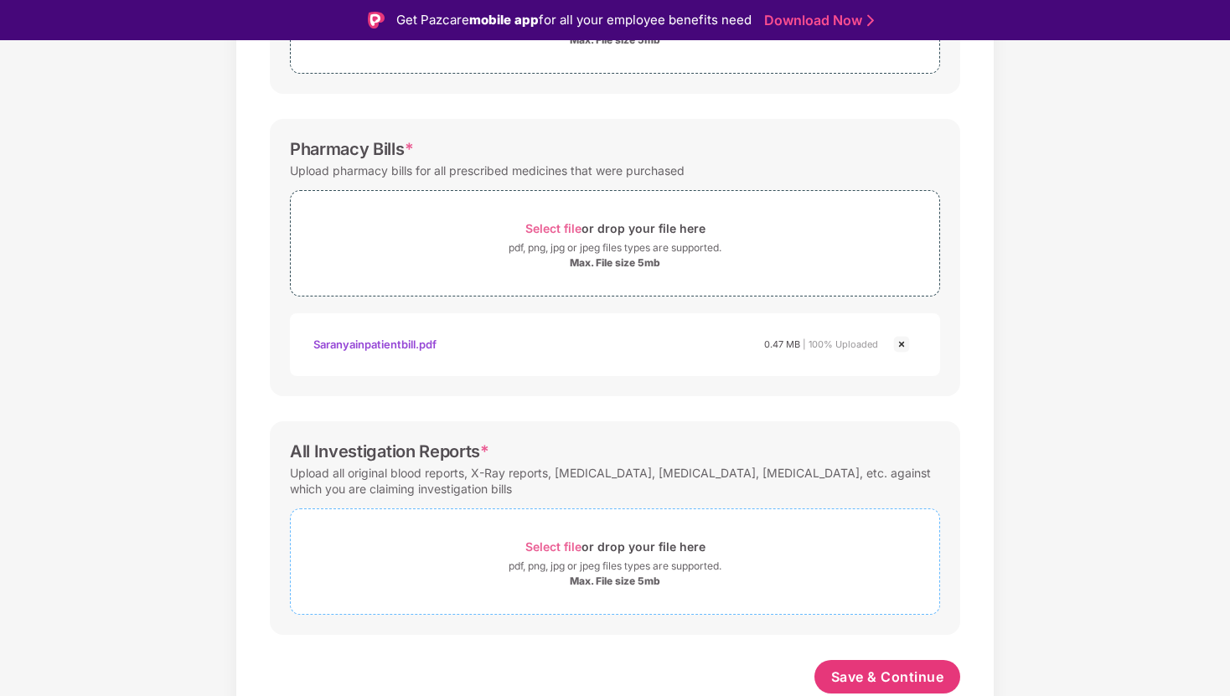
click at [548, 544] on span "Select file" at bounding box center [553, 546] width 56 height 14
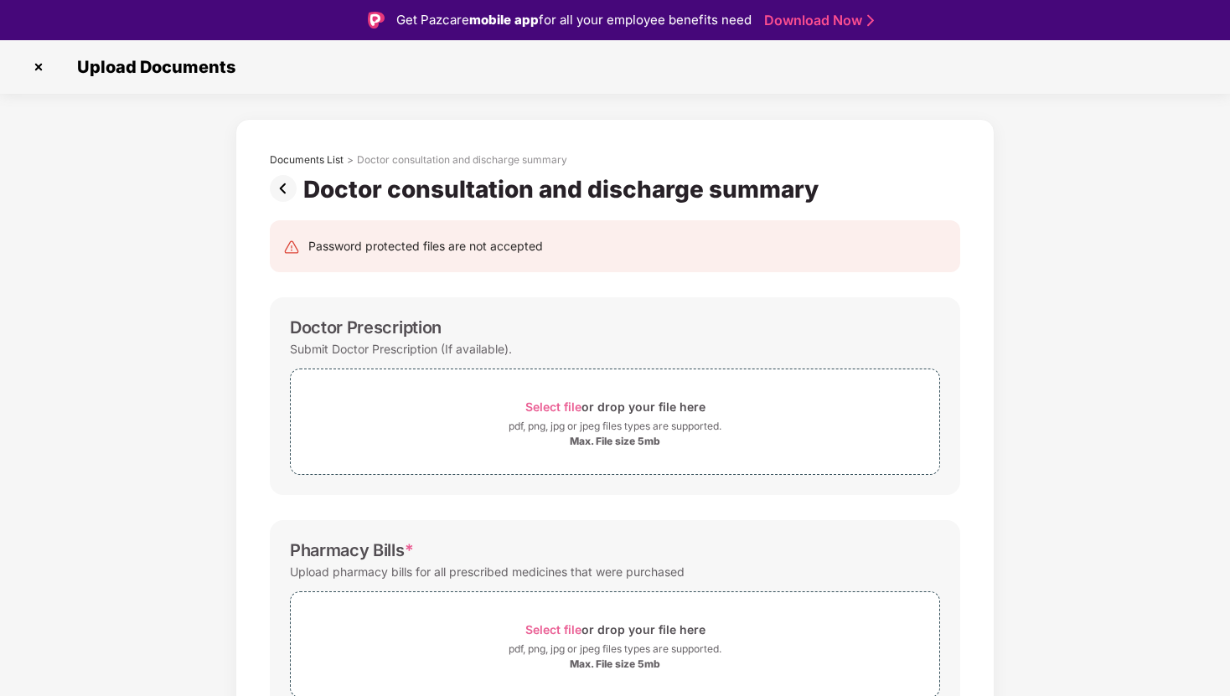
scroll to position [481, 0]
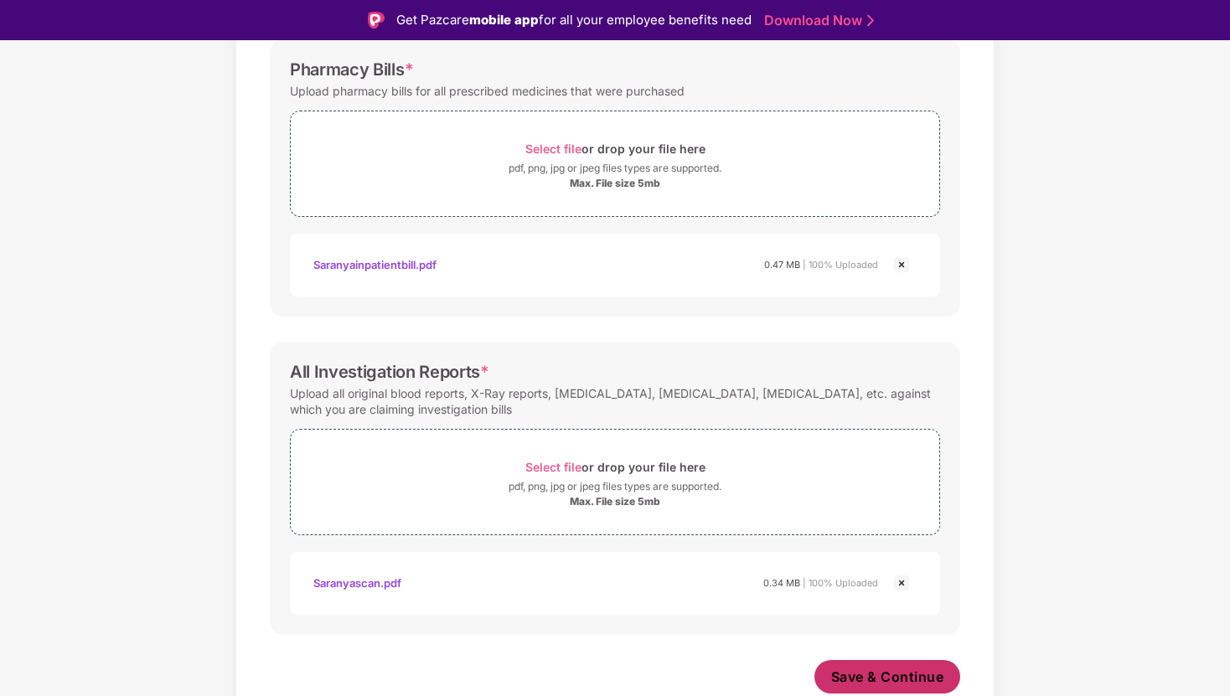
click at [914, 674] on span "Save & Continue" at bounding box center [887, 677] width 113 height 18
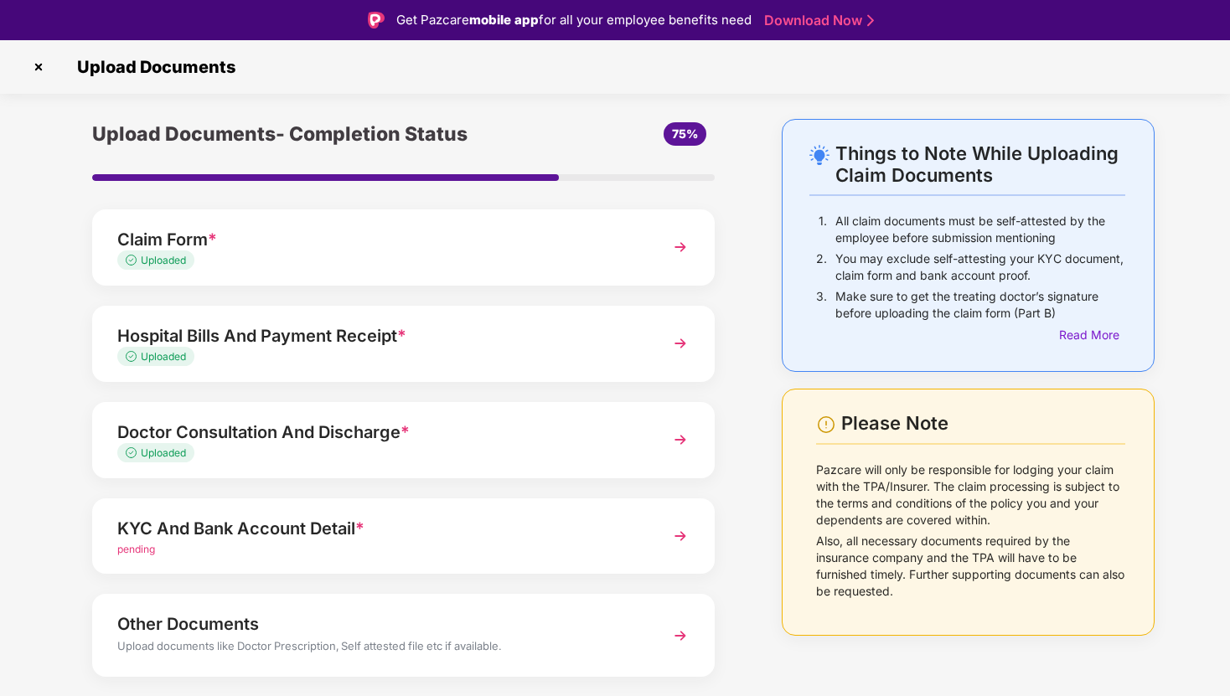
scroll to position [44, 0]
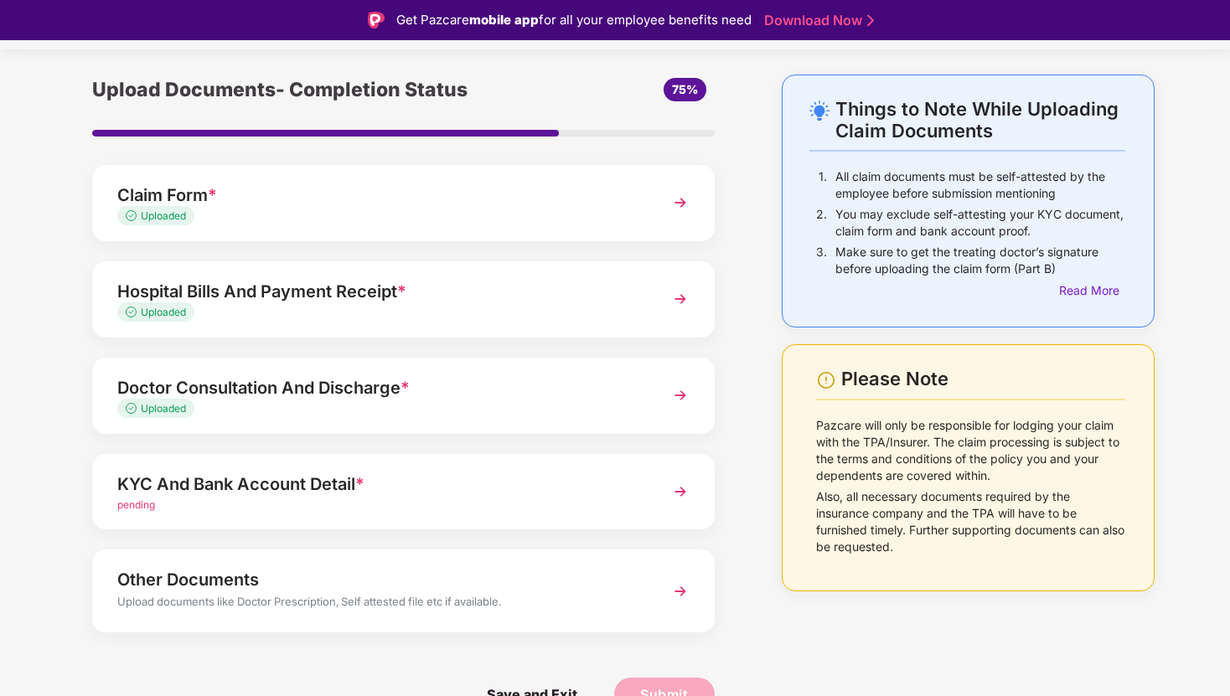
click at [681, 490] on img at bounding box center [680, 492] width 30 height 30
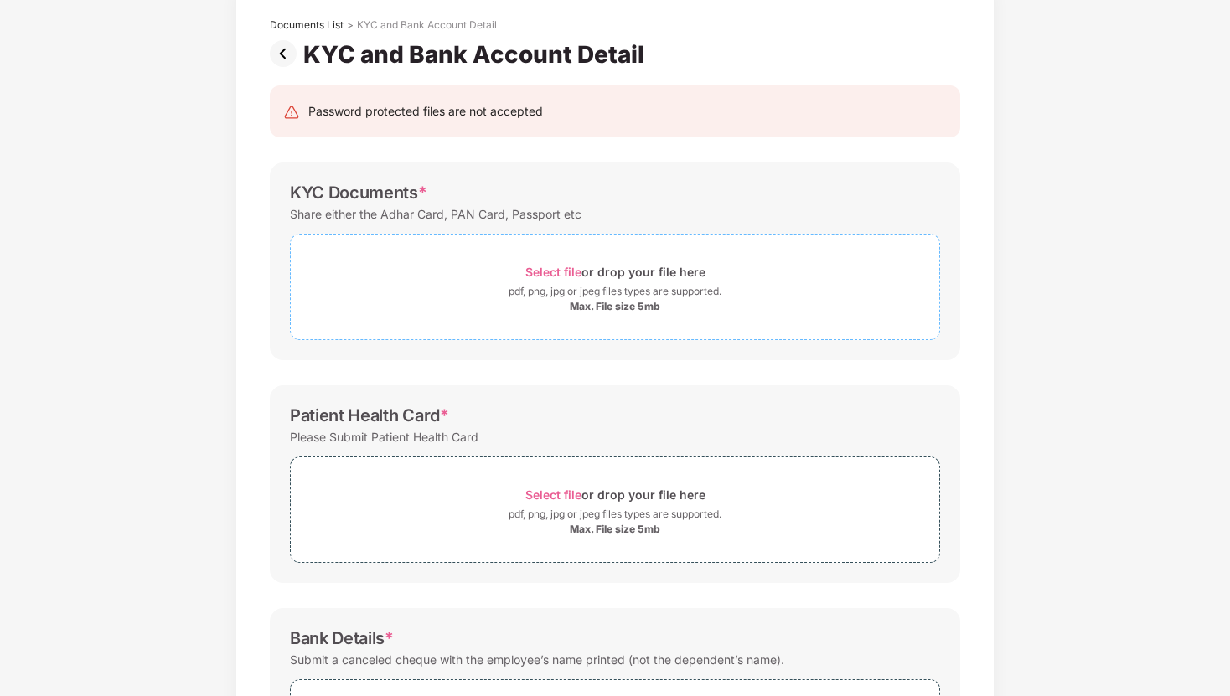
scroll to position [92, 0]
click at [565, 273] on span "Select file" at bounding box center [553, 274] width 56 height 14
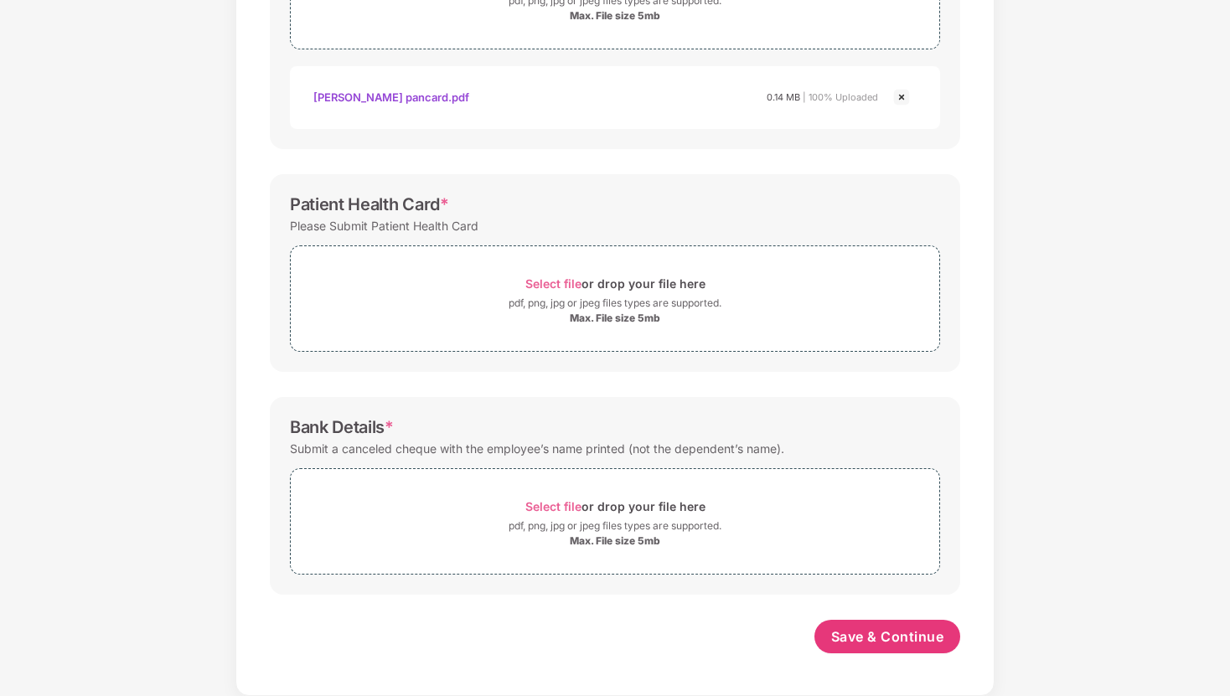
scroll to position [385, 0]
click at [1229, 120] on html "Get Pazcare mobile app for all your employee benefits need Download Now Upload …" at bounding box center [615, 308] width 1230 height 696
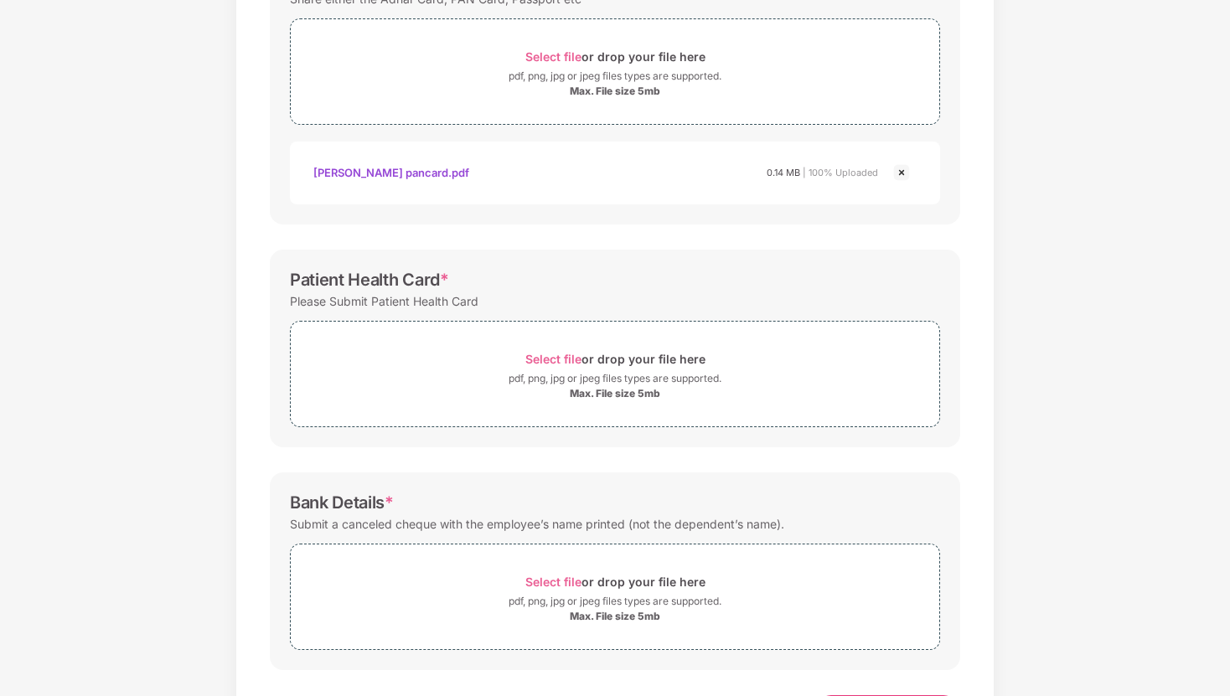
scroll to position [297, 0]
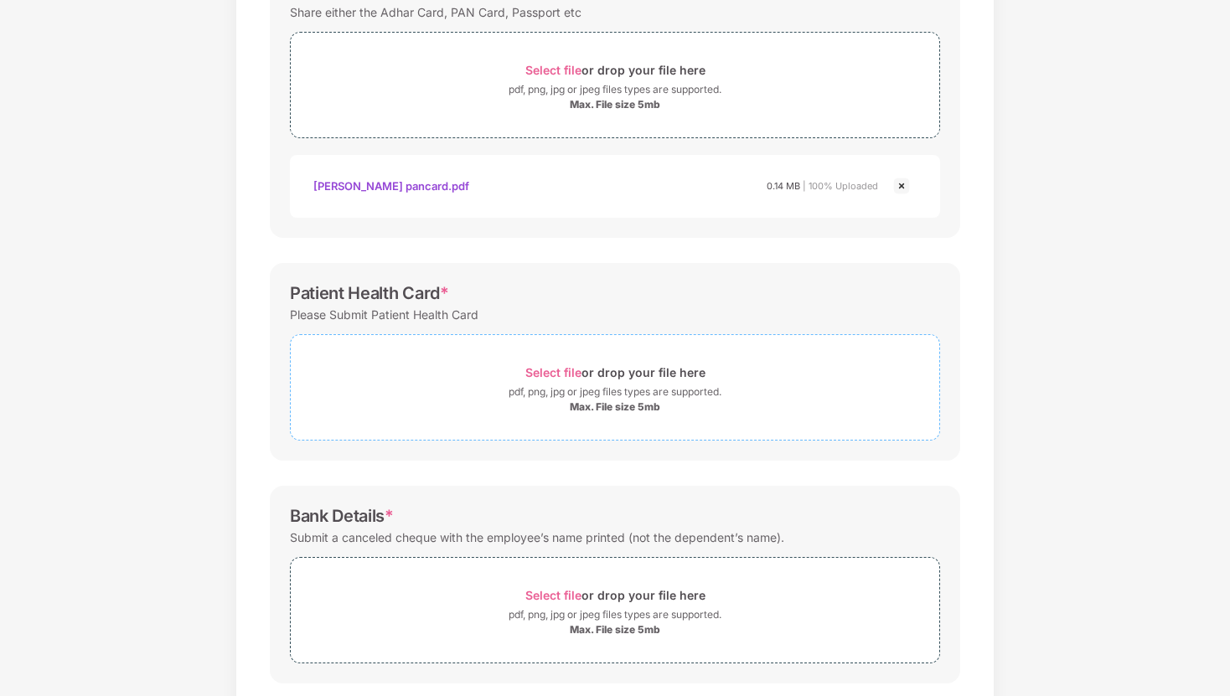
click at [575, 374] on span "Select file" at bounding box center [553, 372] width 56 height 14
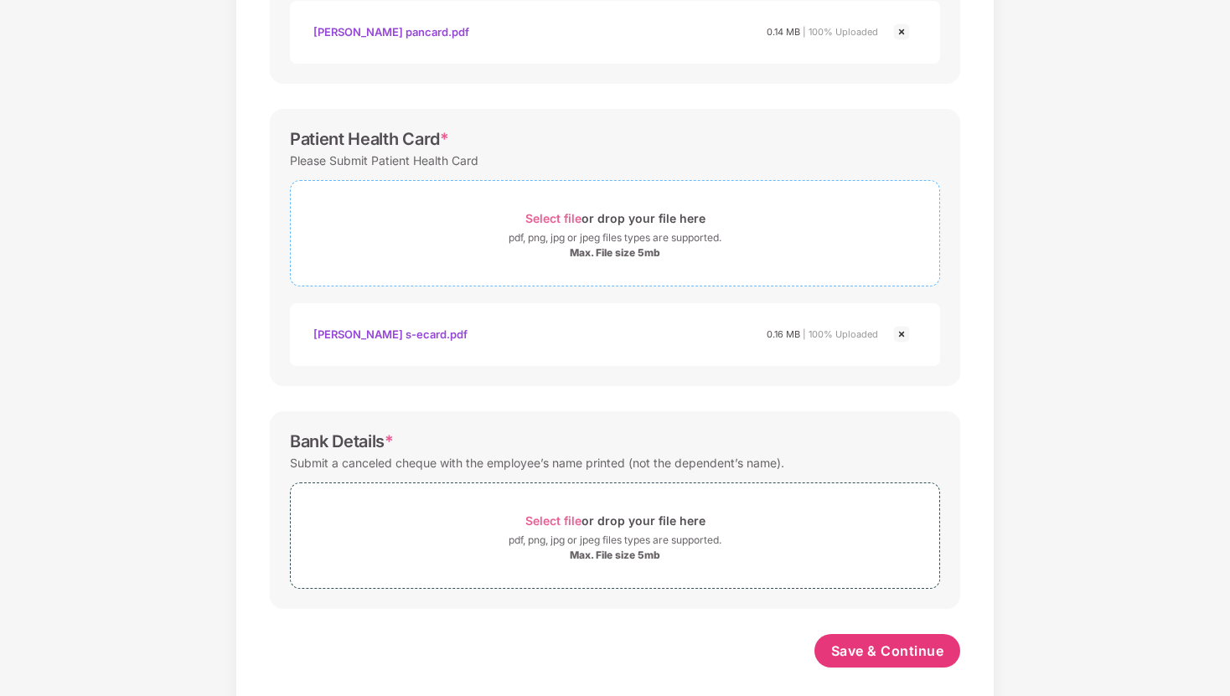
scroll to position [465, 0]
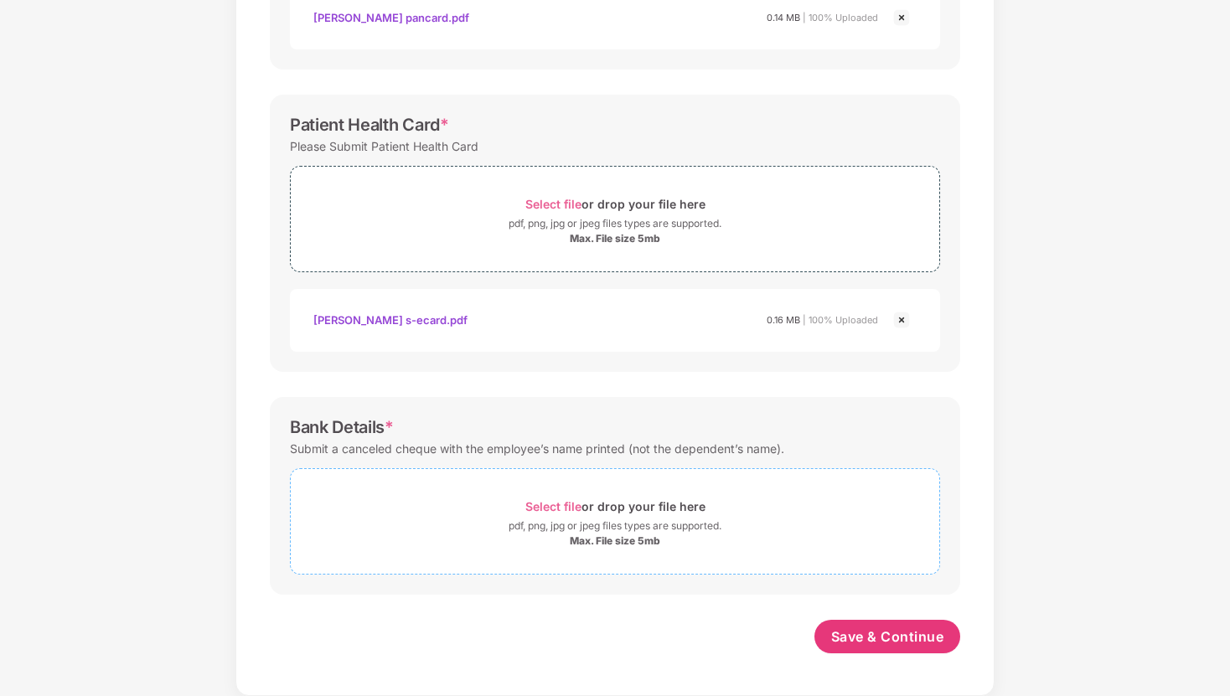
click at [555, 504] on span "Select file" at bounding box center [553, 506] width 56 height 14
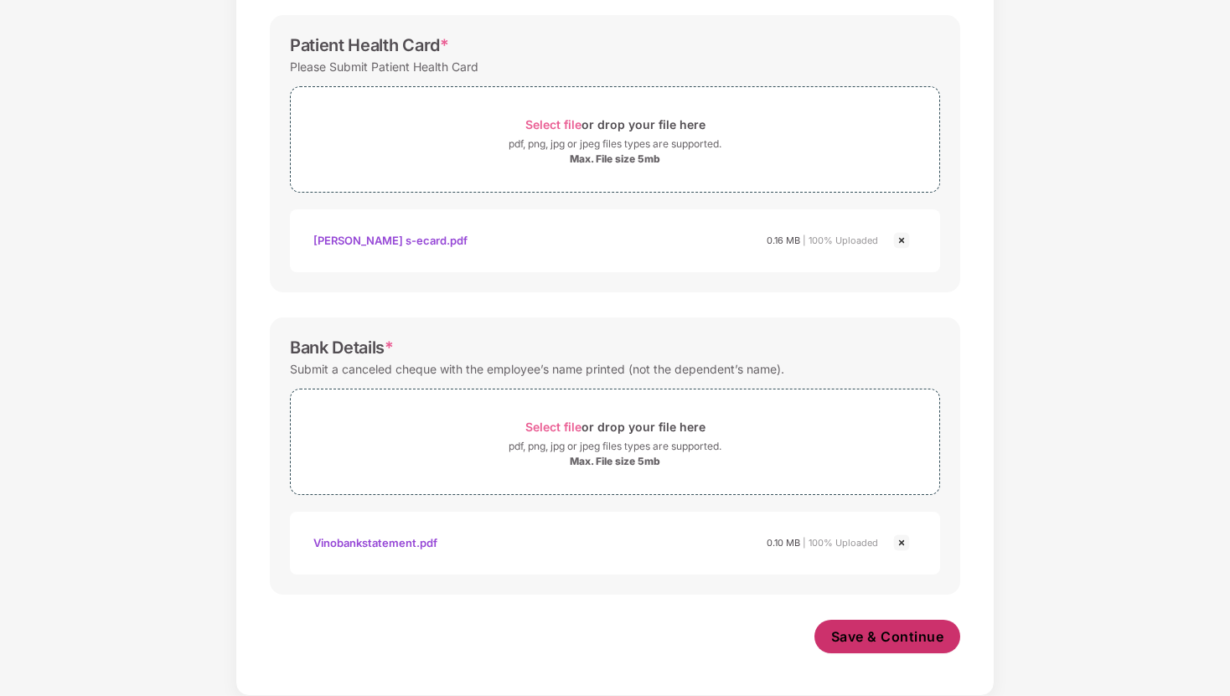
click at [887, 642] on span "Save & Continue" at bounding box center [887, 636] width 113 height 18
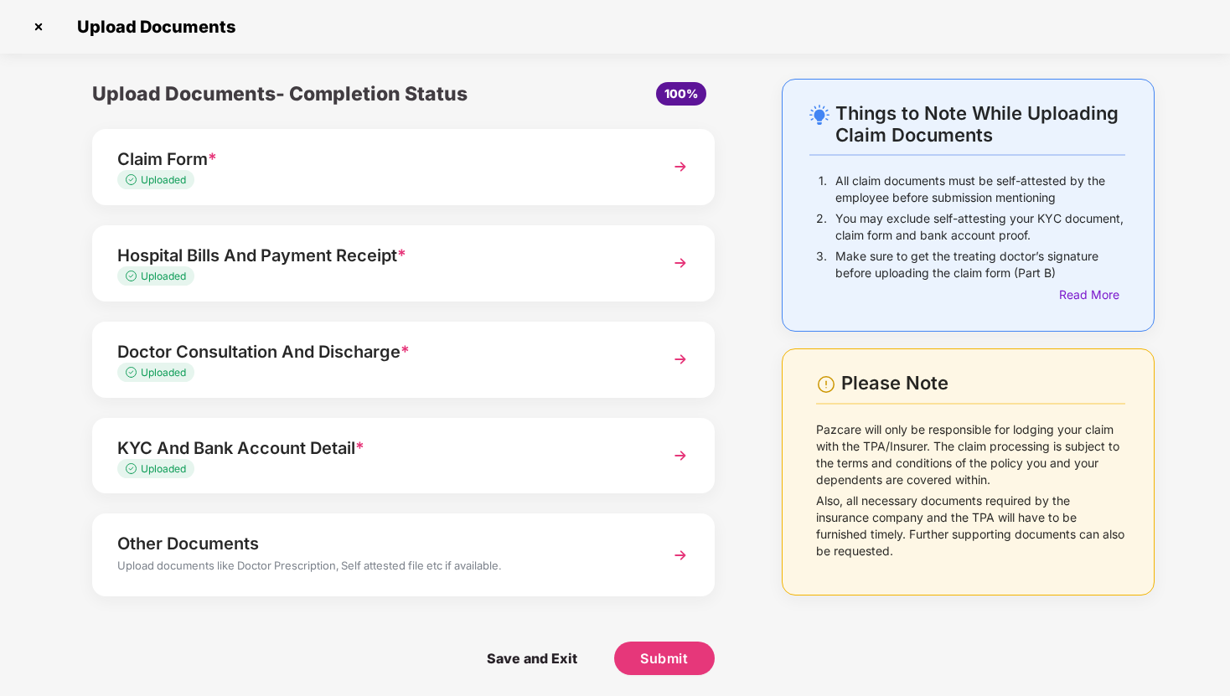
click at [671, 555] on img at bounding box center [680, 555] width 30 height 30
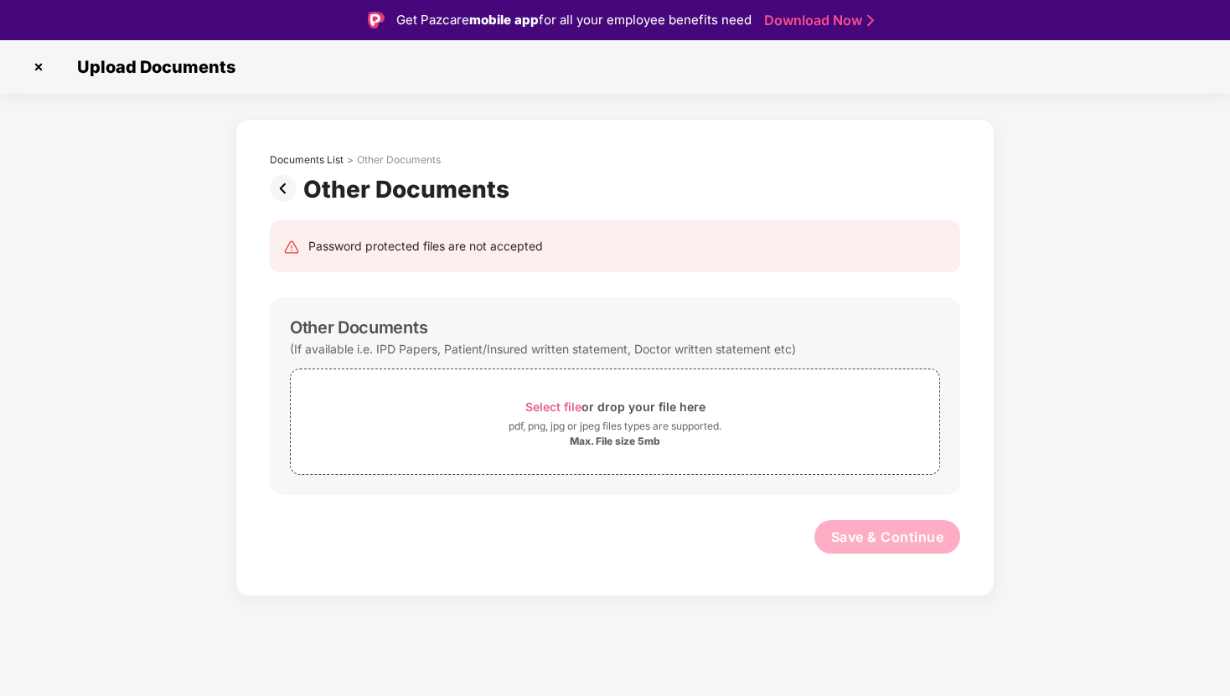
click at [288, 187] on img at bounding box center [287, 188] width 34 height 27
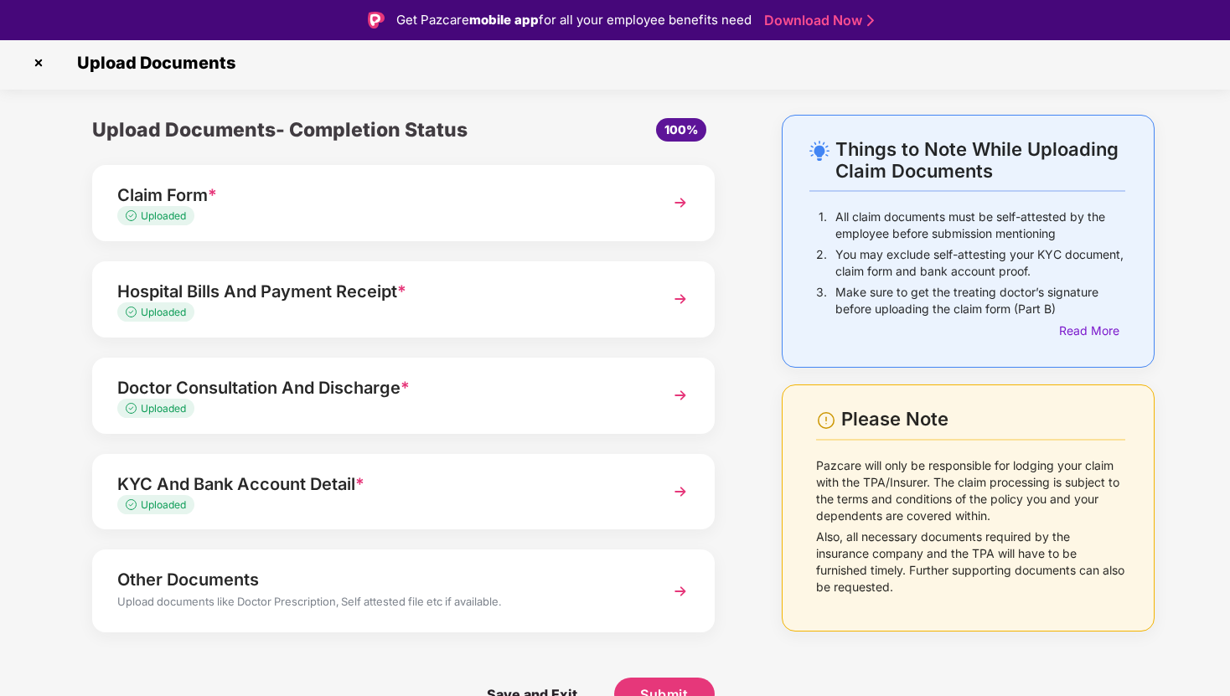
scroll to position [40, 0]
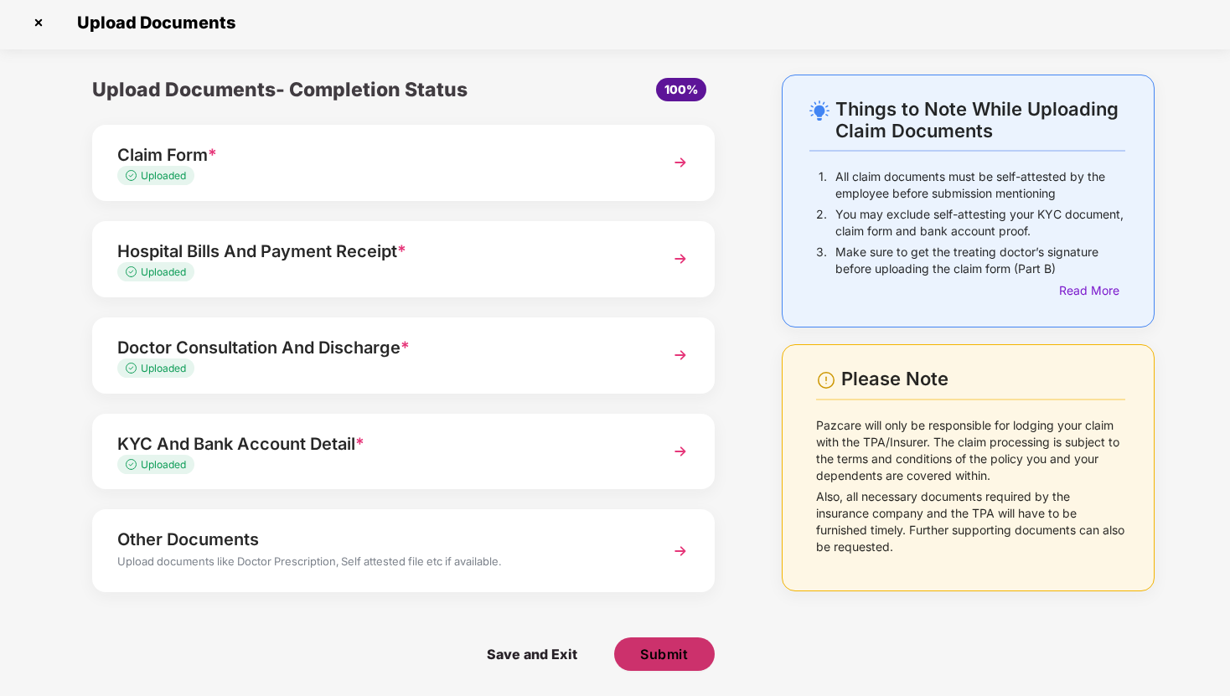
click at [671, 648] on span "Submit" at bounding box center [664, 654] width 48 height 18
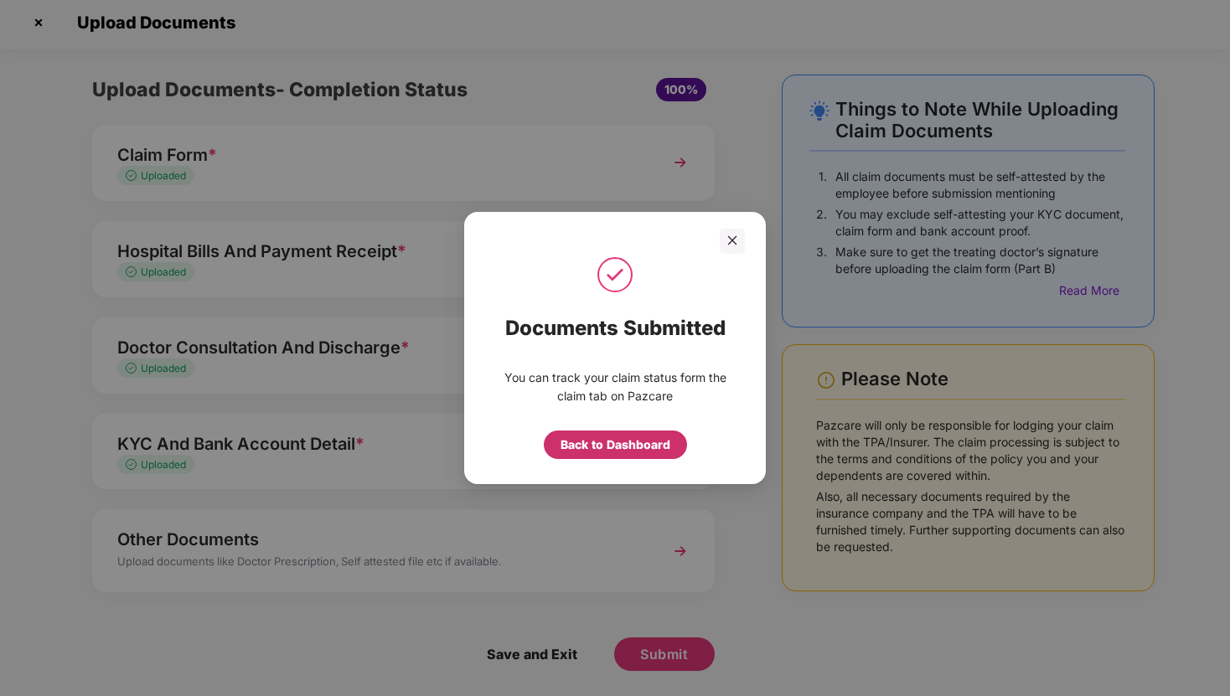
click at [603, 443] on div "Back to Dashboard" at bounding box center [615, 445] width 110 height 18
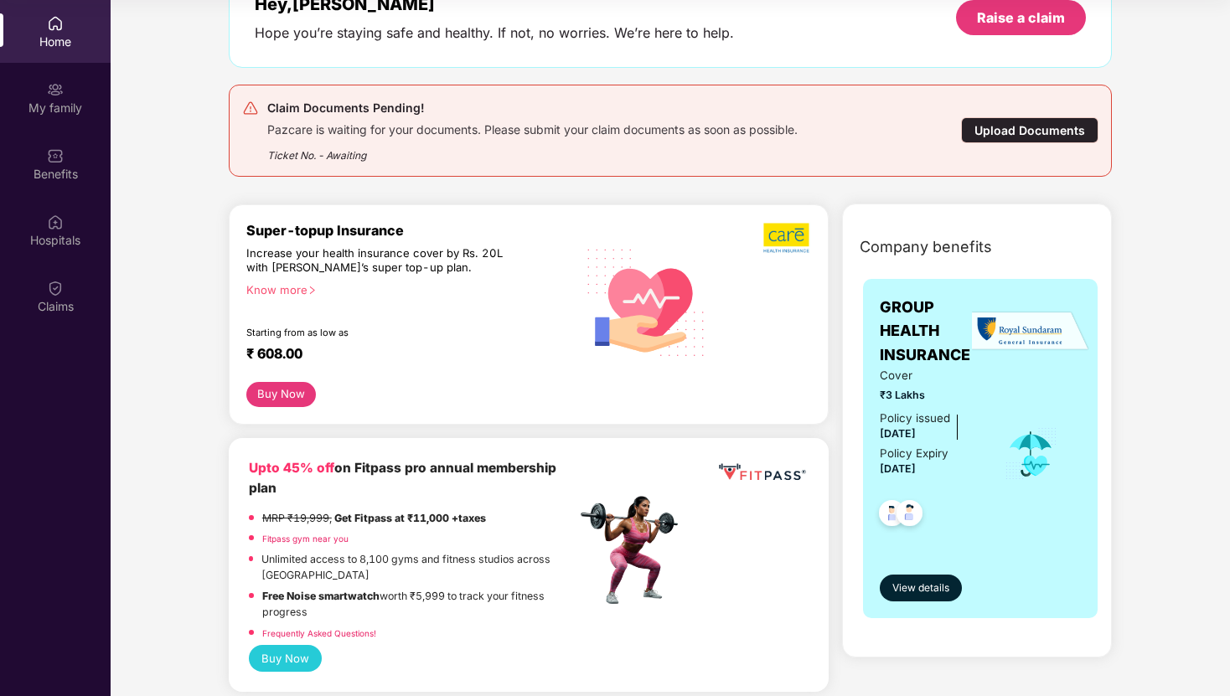
scroll to position [114, 0]
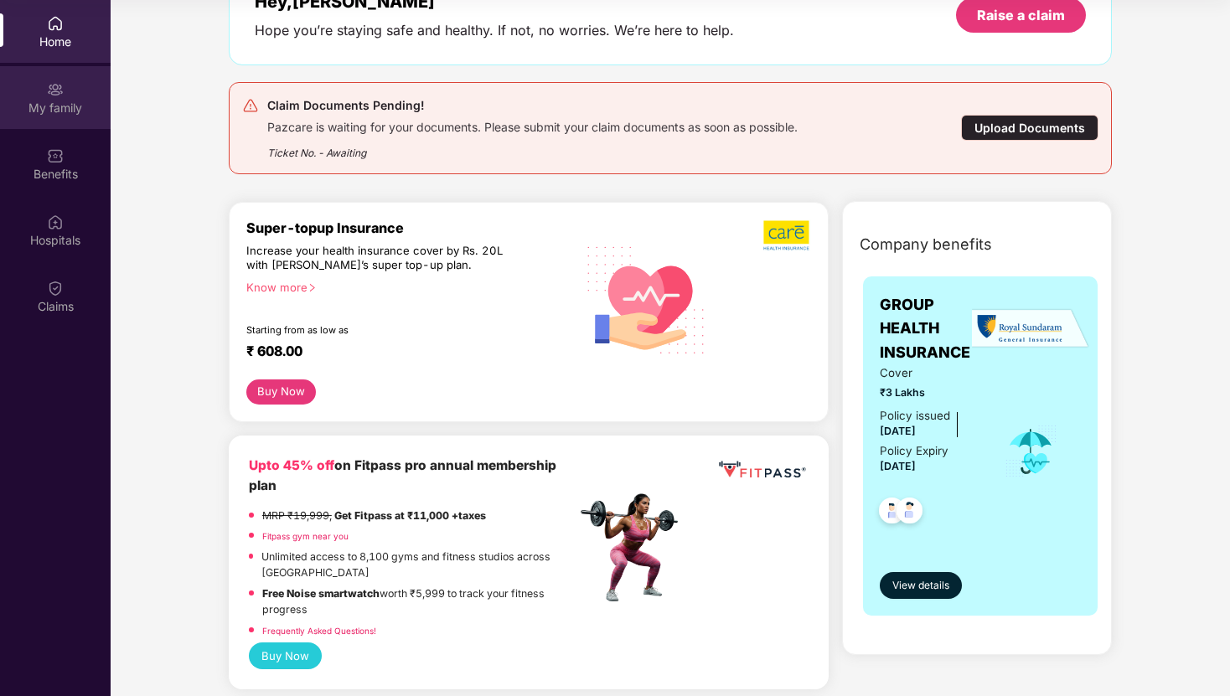
click at [64, 111] on div "My family" at bounding box center [55, 108] width 111 height 17
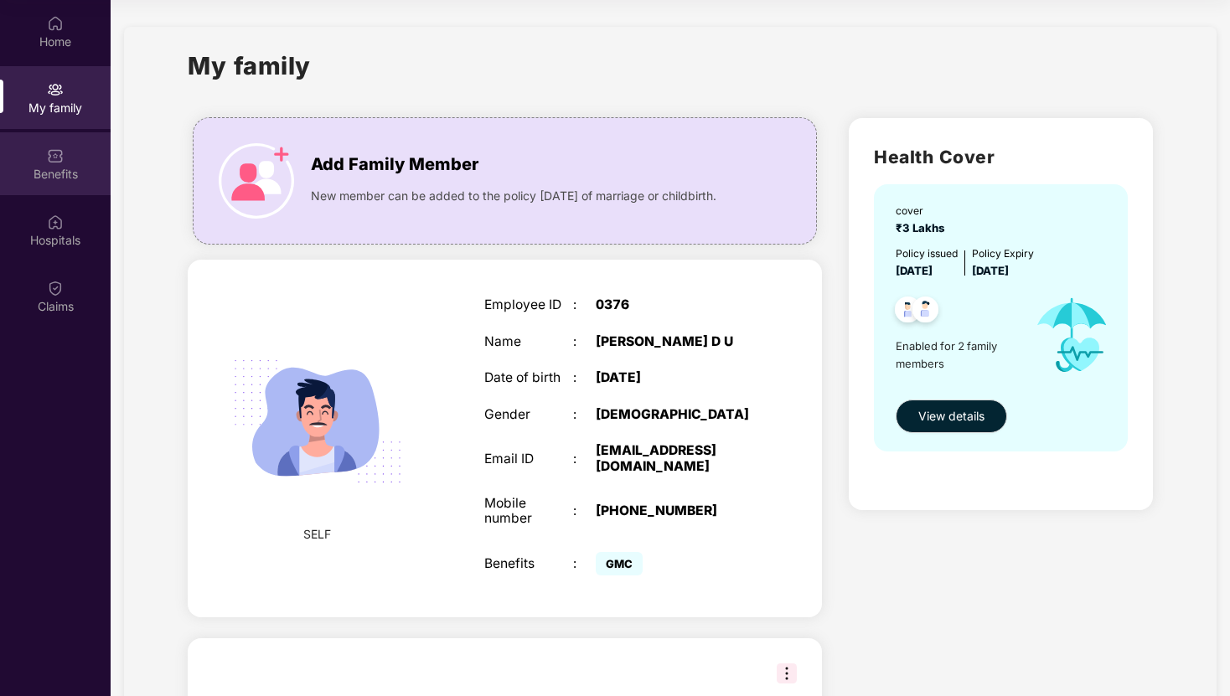
click at [64, 162] on div "Benefits" at bounding box center [55, 163] width 111 height 63
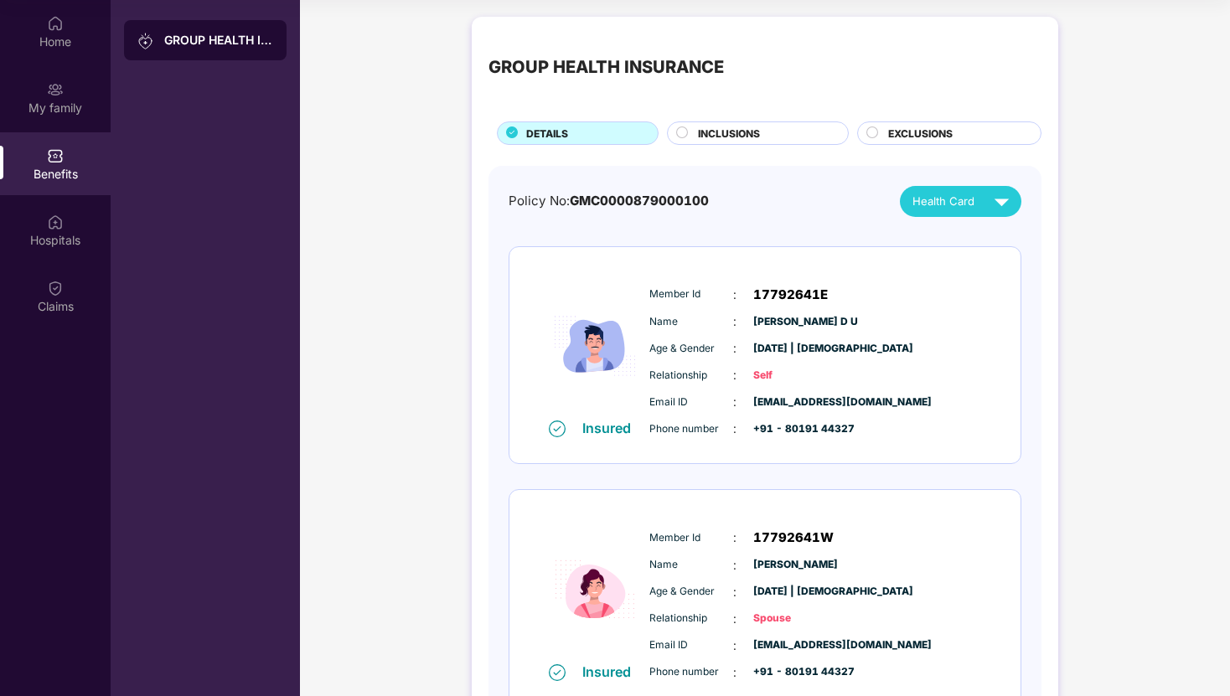
scroll to position [57, 0]
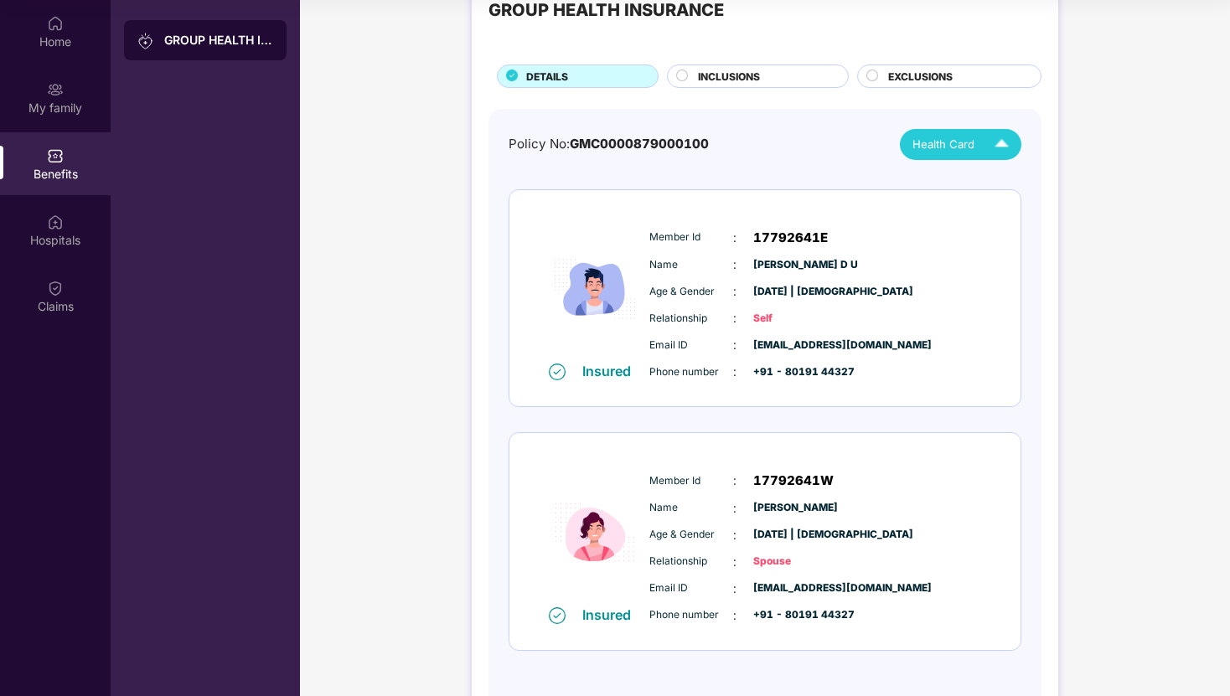
click at [962, 137] on span "Health Card" at bounding box center [943, 145] width 62 height 18
click at [1022, 213] on img at bounding box center [1028, 216] width 13 height 13
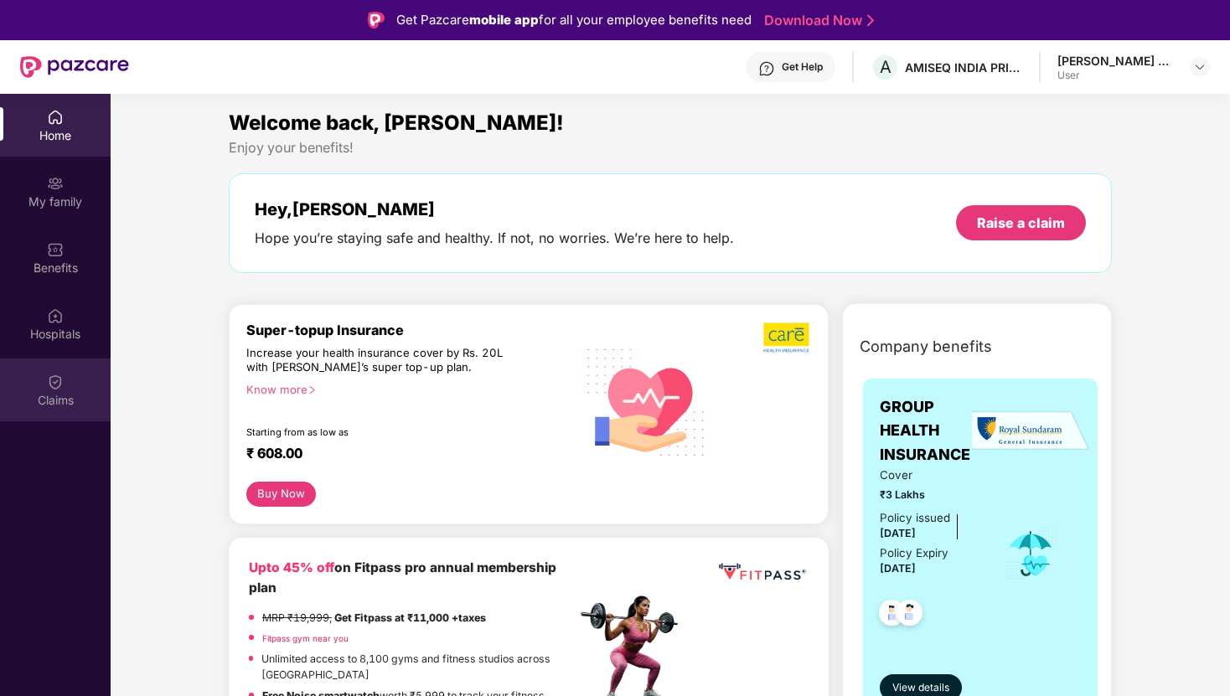
click at [33, 410] on div "Claims" at bounding box center [55, 390] width 111 height 63
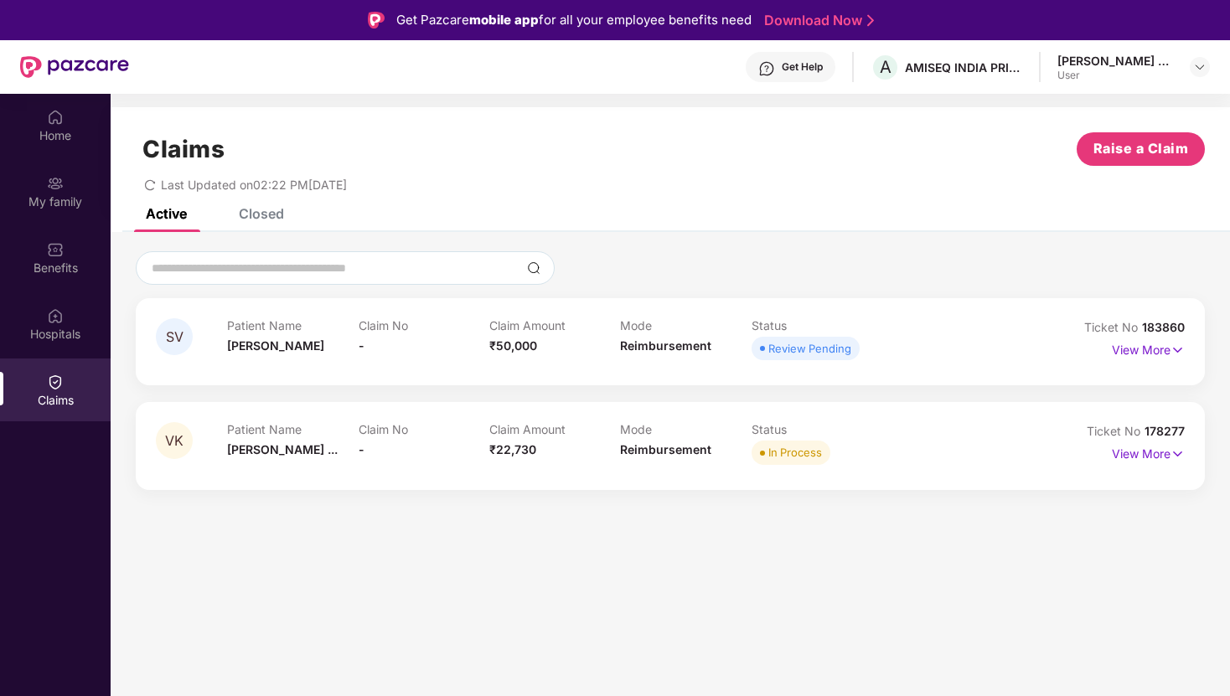
scroll to position [94, 0]
